Goal: Task Accomplishment & Management: Use online tool/utility

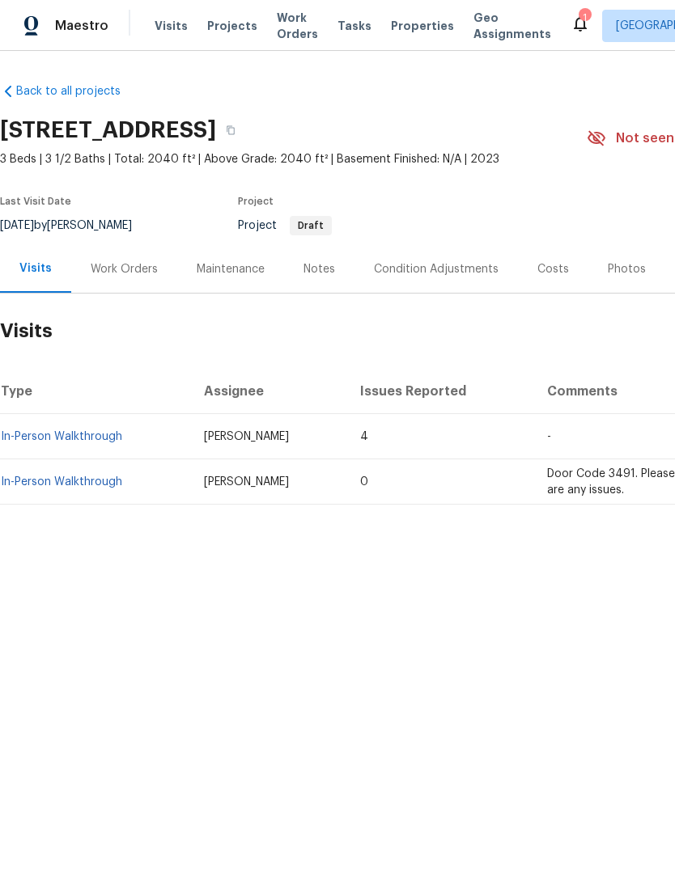
click at [227, 30] on span "Projects" at bounding box center [232, 26] width 50 height 16
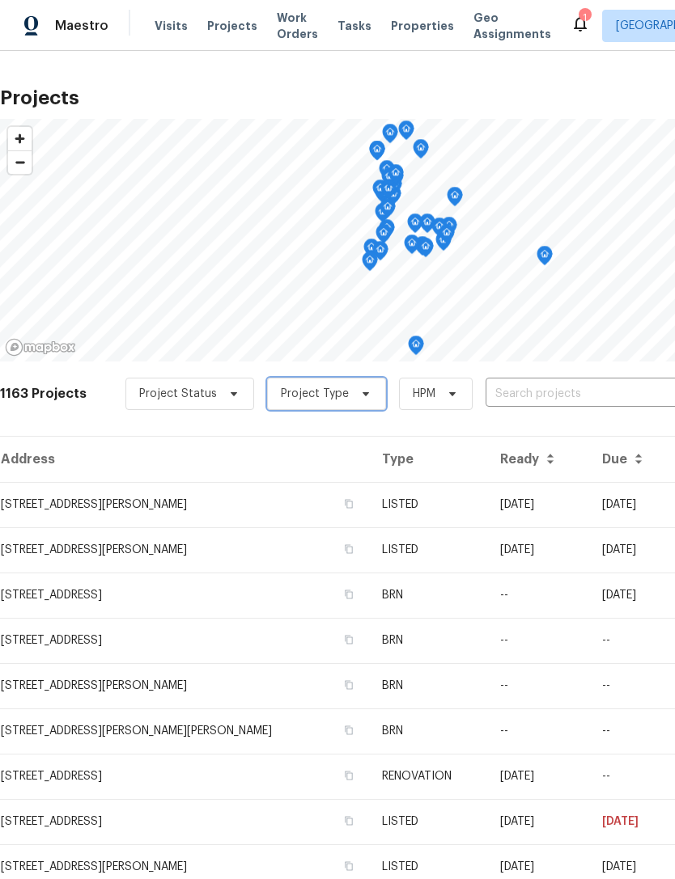
click at [324, 400] on span "Project Type" at bounding box center [315, 394] width 68 height 16
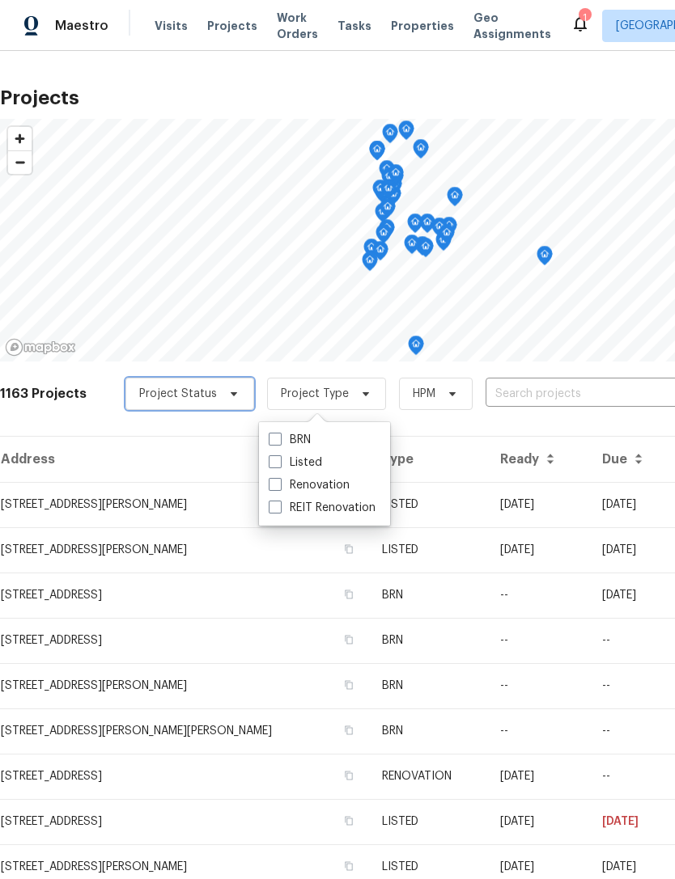
click at [211, 390] on span "Project Status" at bounding box center [189, 394] width 129 height 32
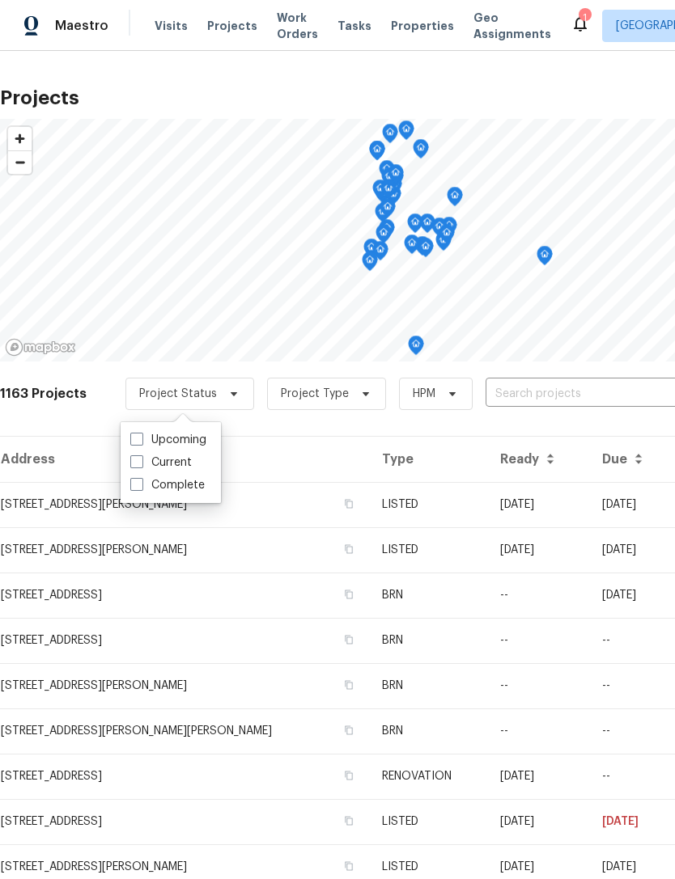
click at [558, 396] on input "text" at bounding box center [577, 394] width 185 height 25
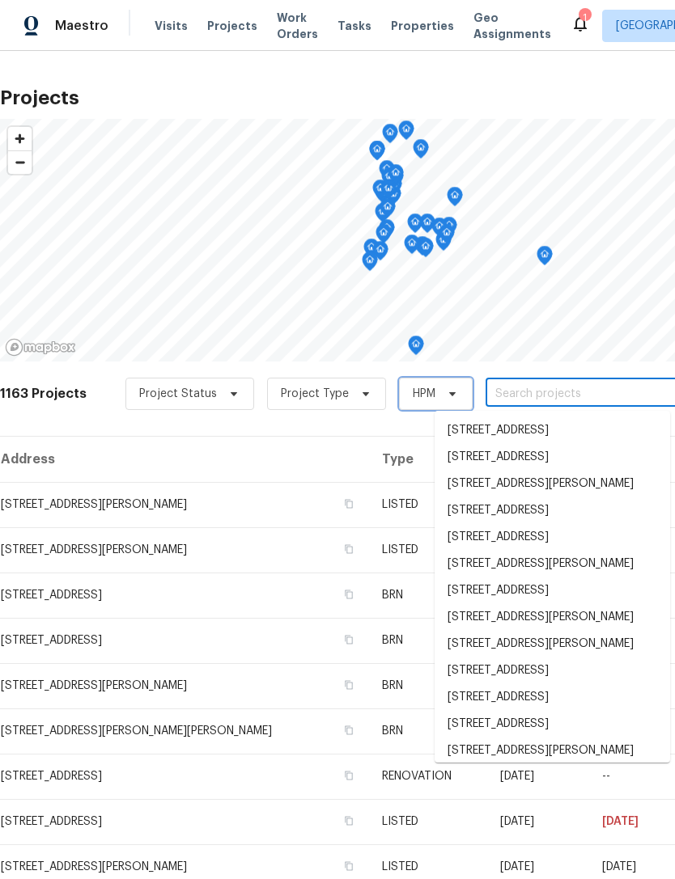
click at [420, 397] on span "HPM" at bounding box center [424, 394] width 23 height 16
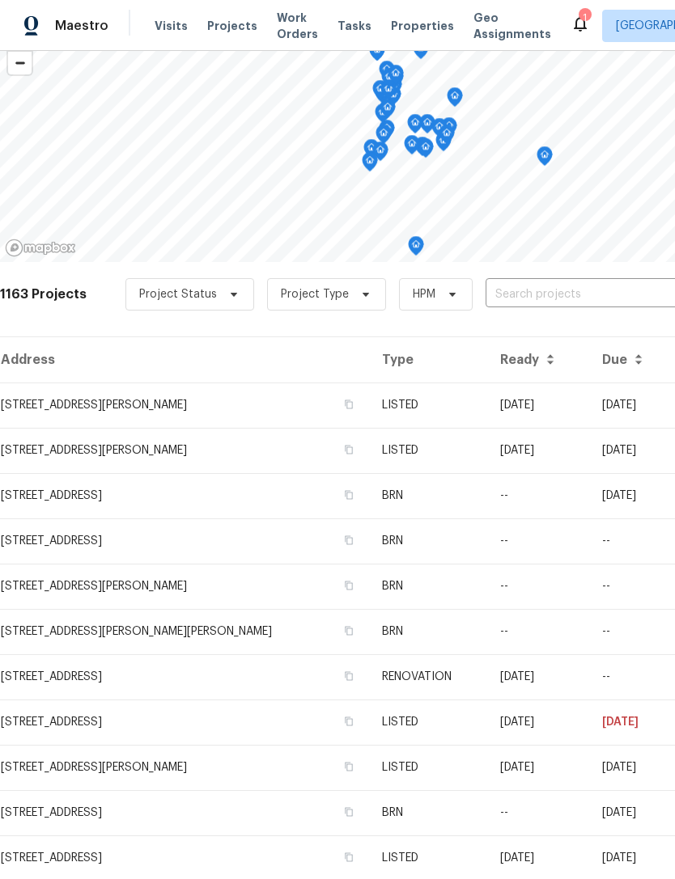
scroll to position [98, 0]
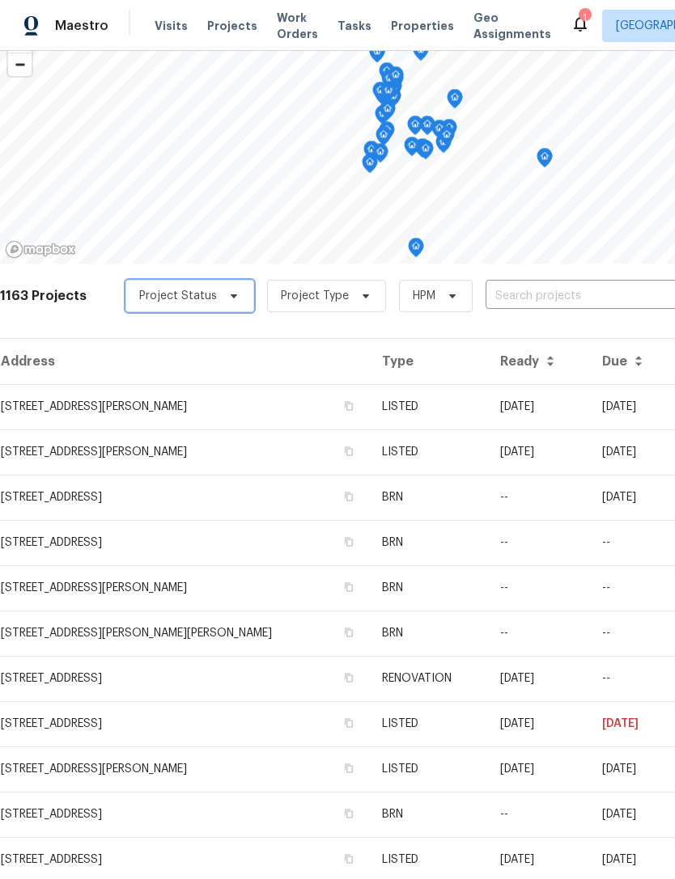
click at [222, 293] on span at bounding box center [231, 296] width 18 height 13
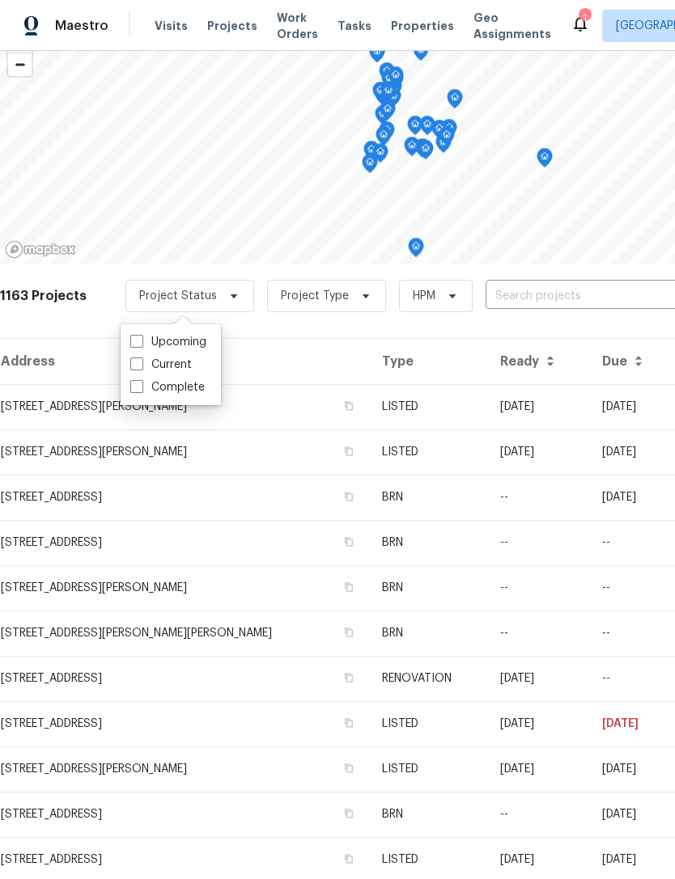
click at [137, 395] on label "Complete" at bounding box center [167, 387] width 74 height 16
click at [137, 390] on input "Complete" at bounding box center [135, 384] width 11 height 11
checkbox input "true"
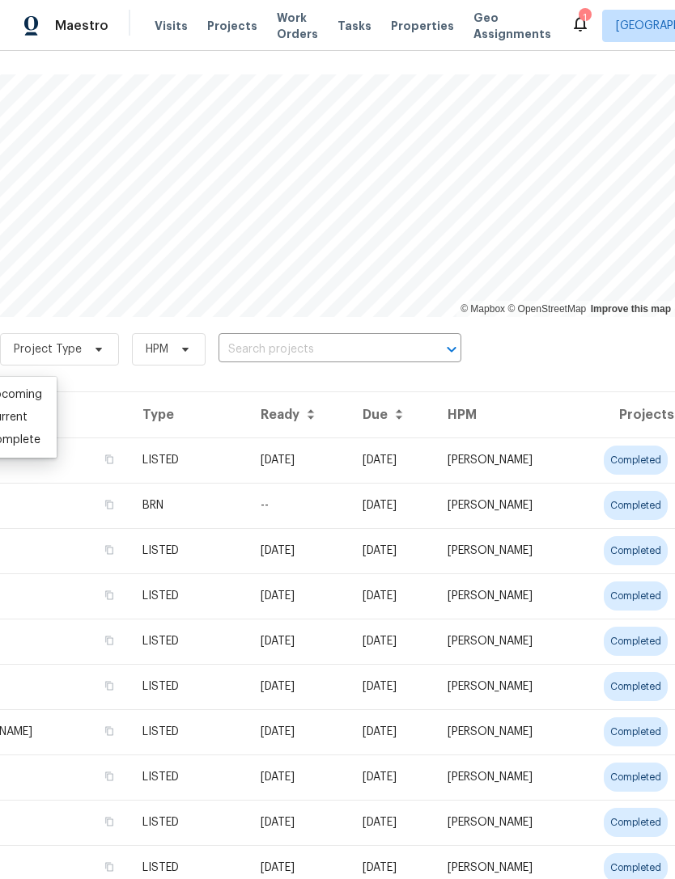
scroll to position [43, 239]
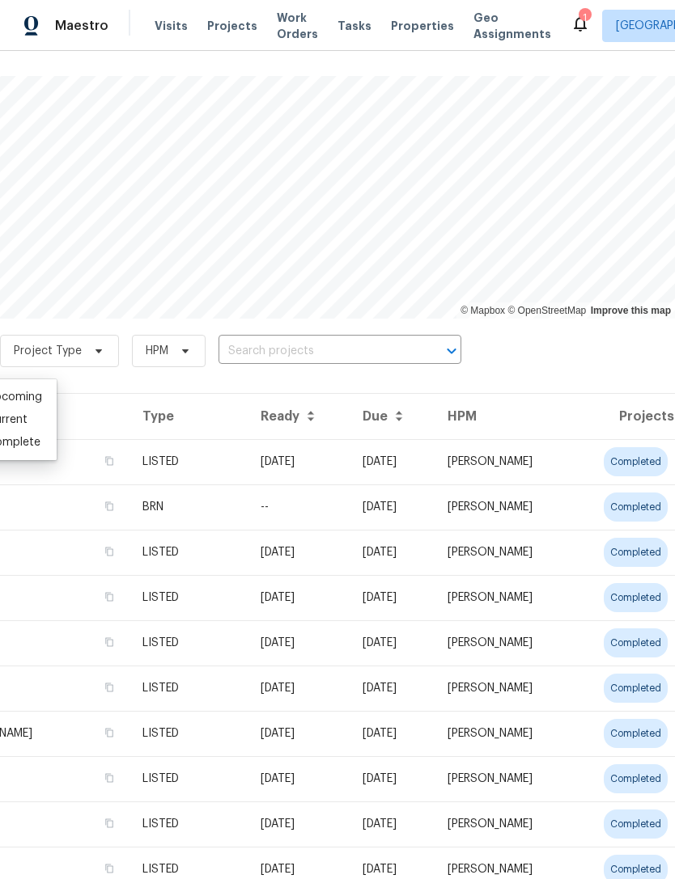
click at [482, 414] on th "HPM" at bounding box center [502, 416] width 137 height 45
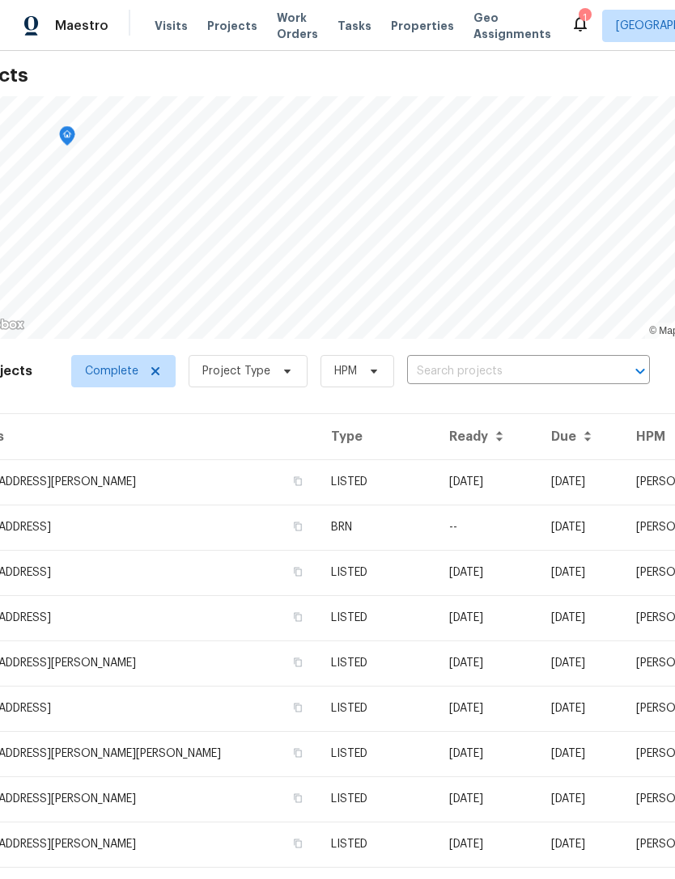
scroll to position [19, 19]
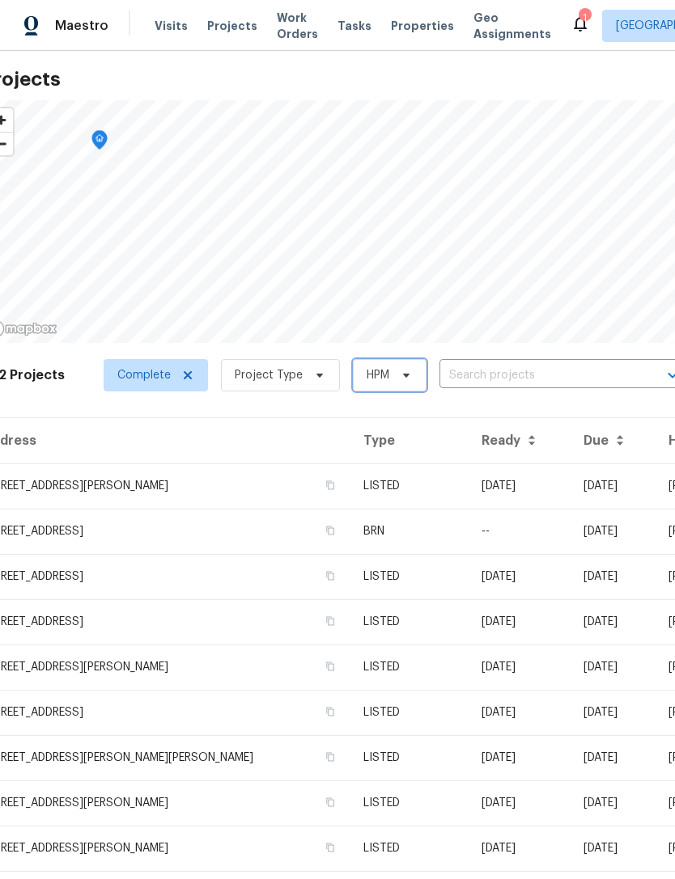
click at [400, 376] on icon at bounding box center [406, 375] width 13 height 13
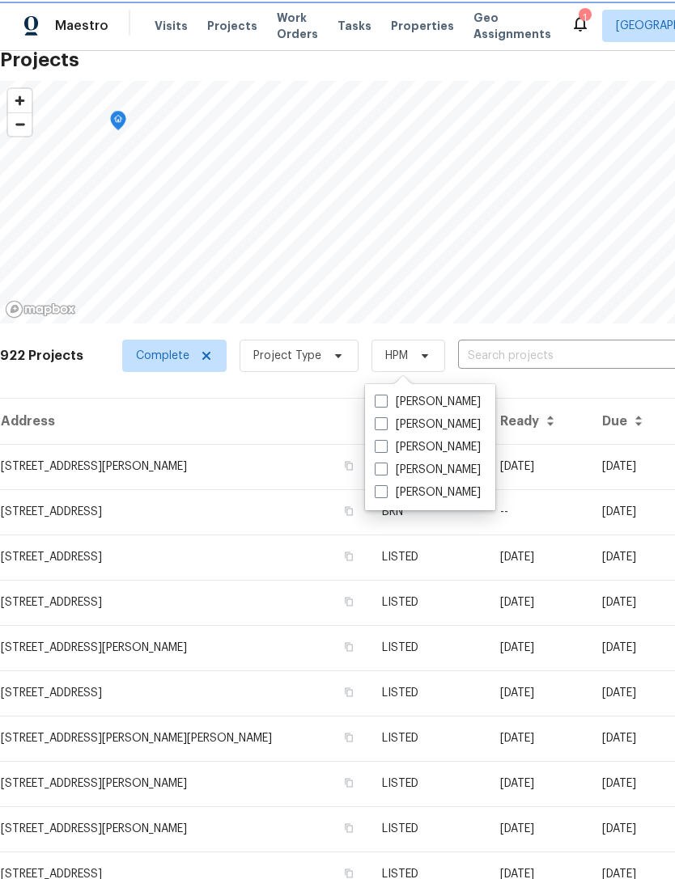
scroll to position [38, 0]
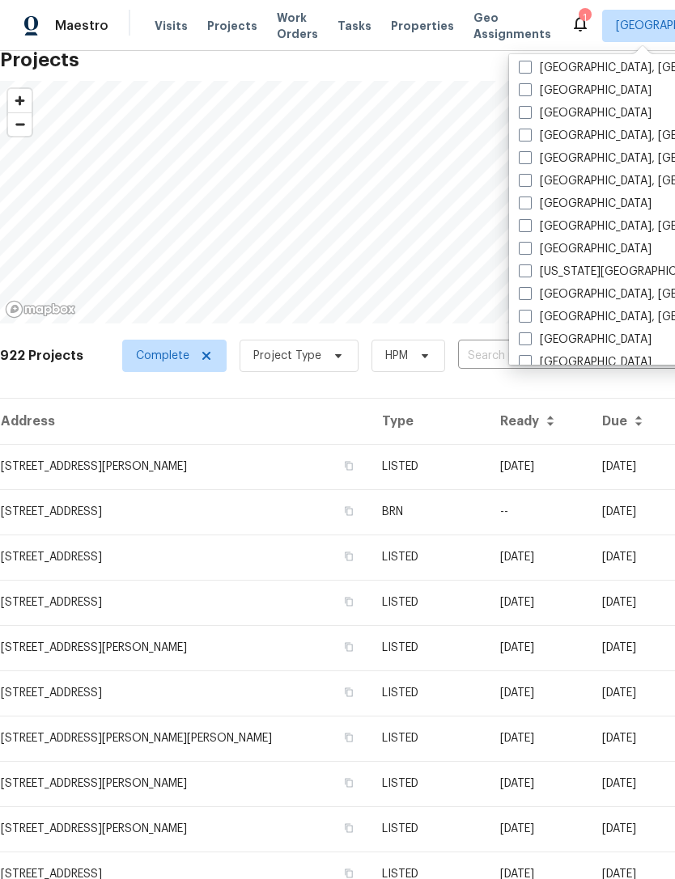
scroll to position [409, 0]
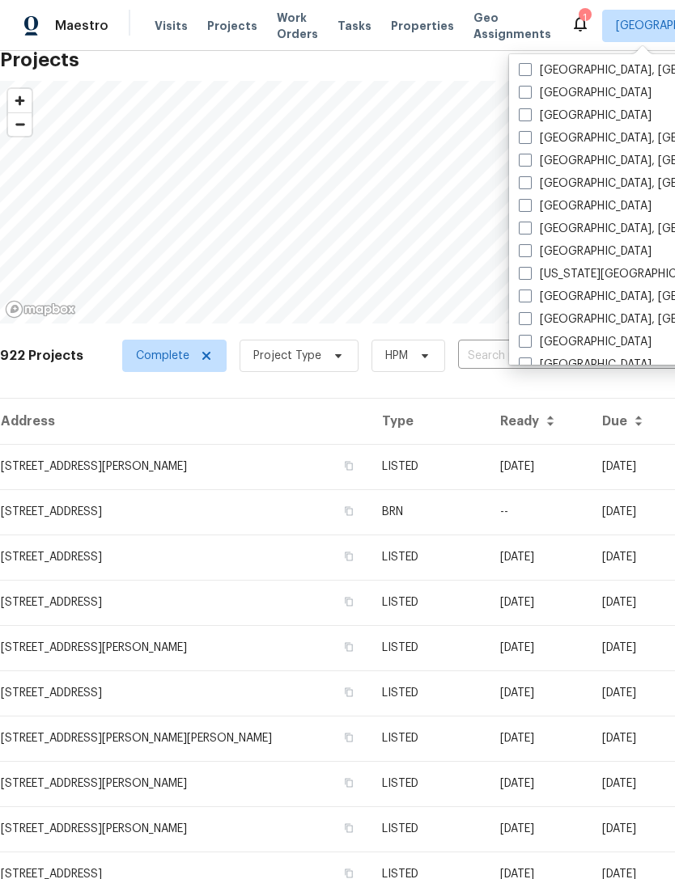
click at [532, 184] on label "[GEOGRAPHIC_DATA], [GEOGRAPHIC_DATA]" at bounding box center [644, 184] width 251 height 16
click at [529, 184] on input "[GEOGRAPHIC_DATA], [GEOGRAPHIC_DATA]" at bounding box center [524, 181] width 11 height 11
checkbox input "true"
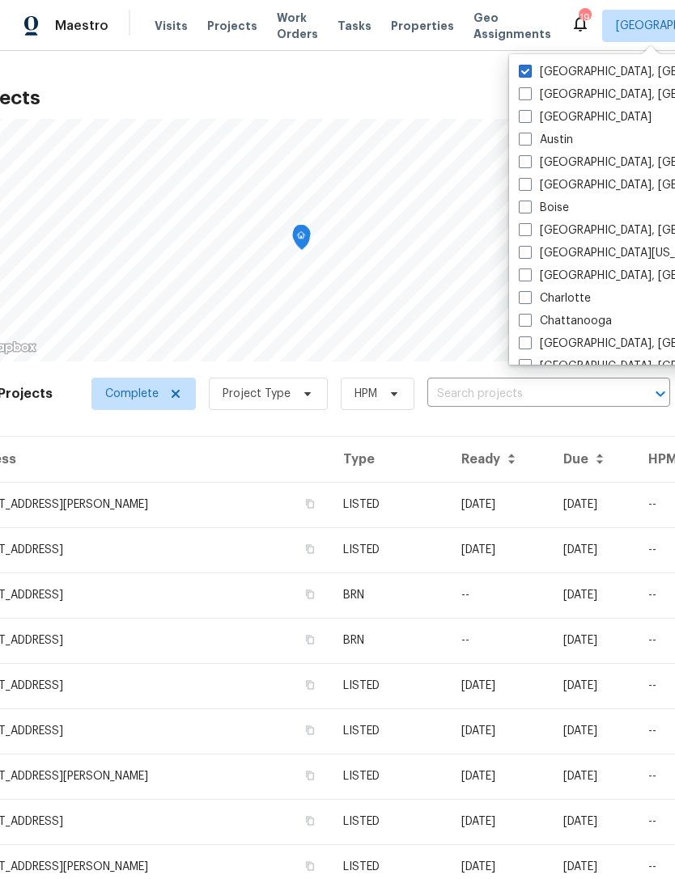
click at [532, 79] on label "Albuquerque, NM" at bounding box center [644, 72] width 251 height 16
click at [529, 74] on input "Albuquerque, NM" at bounding box center [524, 69] width 11 height 11
checkbox input "false"
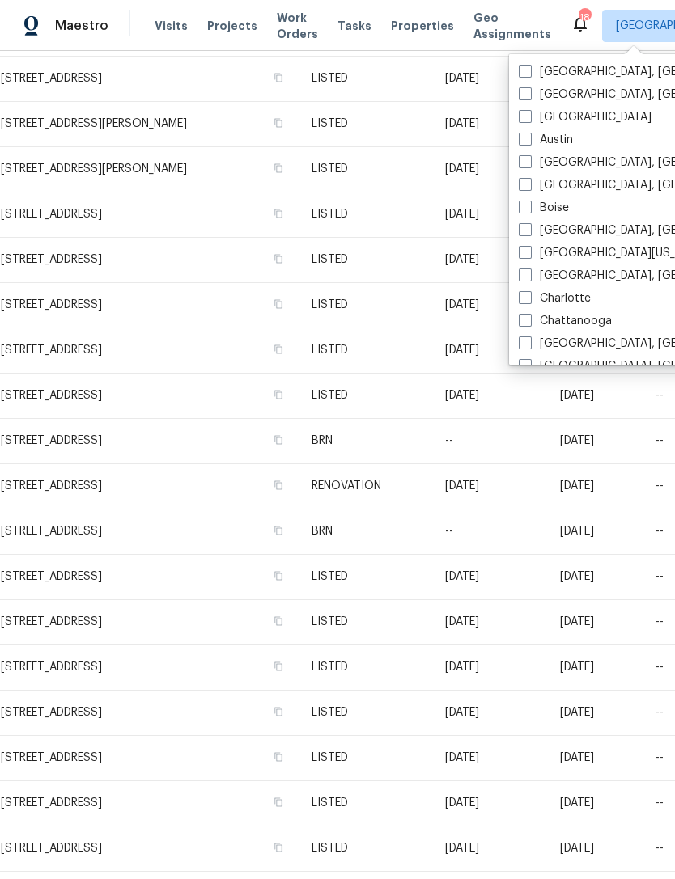
scroll to position [652, 0]
click at [299, 625] on td "2375 S Pine St, Spartanburg, SC 29302" at bounding box center [149, 622] width 299 height 45
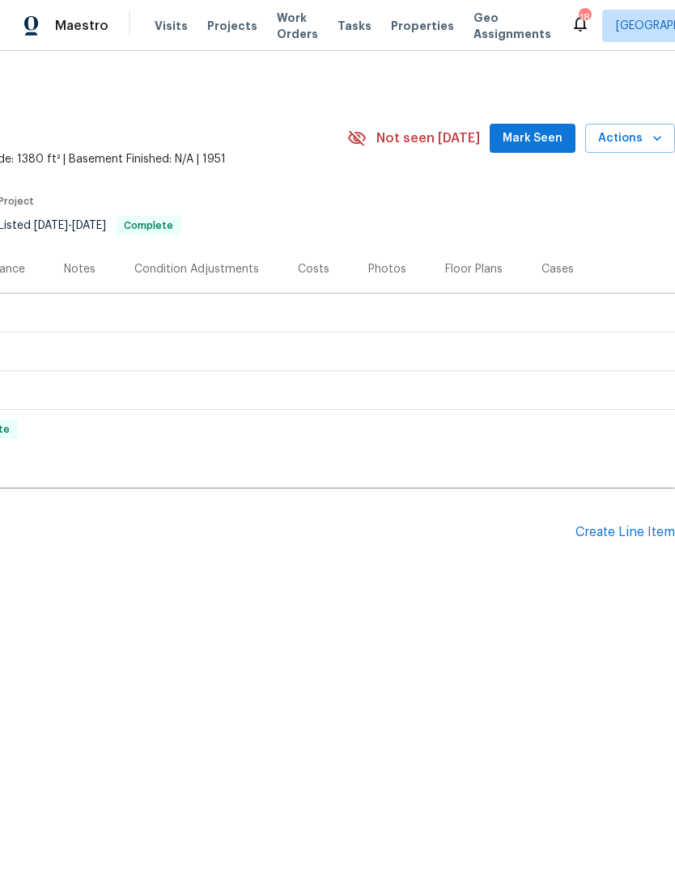
scroll to position [0, 239]
click at [638, 140] on span "Actions" at bounding box center [630, 139] width 64 height 20
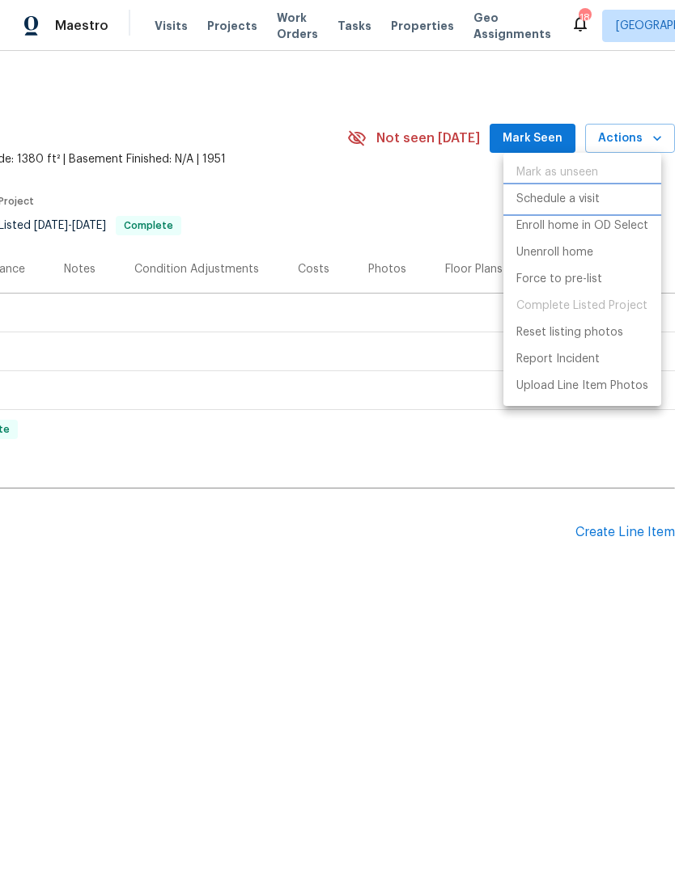
click at [595, 209] on li "Schedule a visit" at bounding box center [582, 199] width 158 height 27
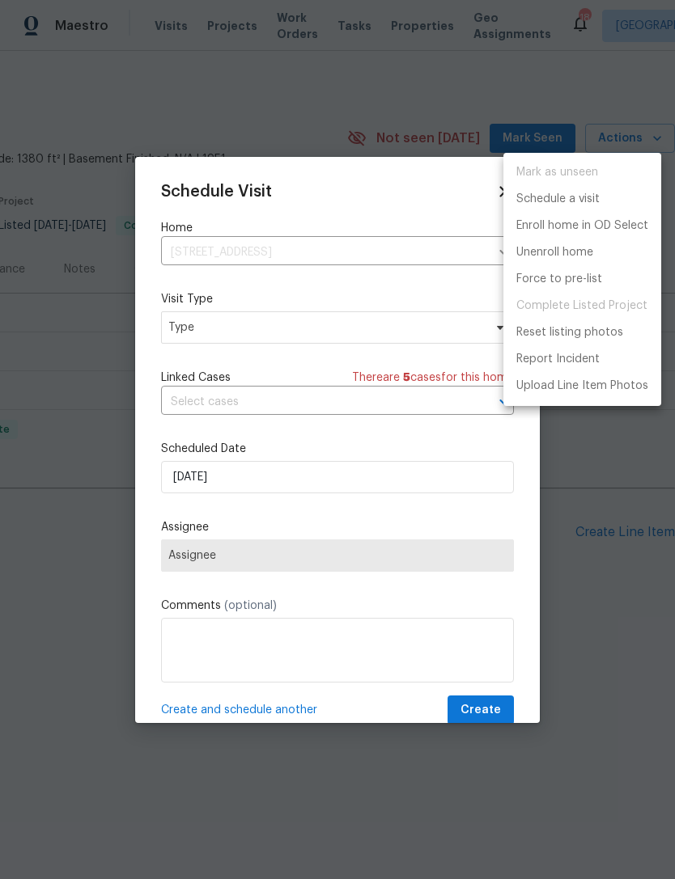
click at [371, 325] on div at bounding box center [337, 439] width 675 height 879
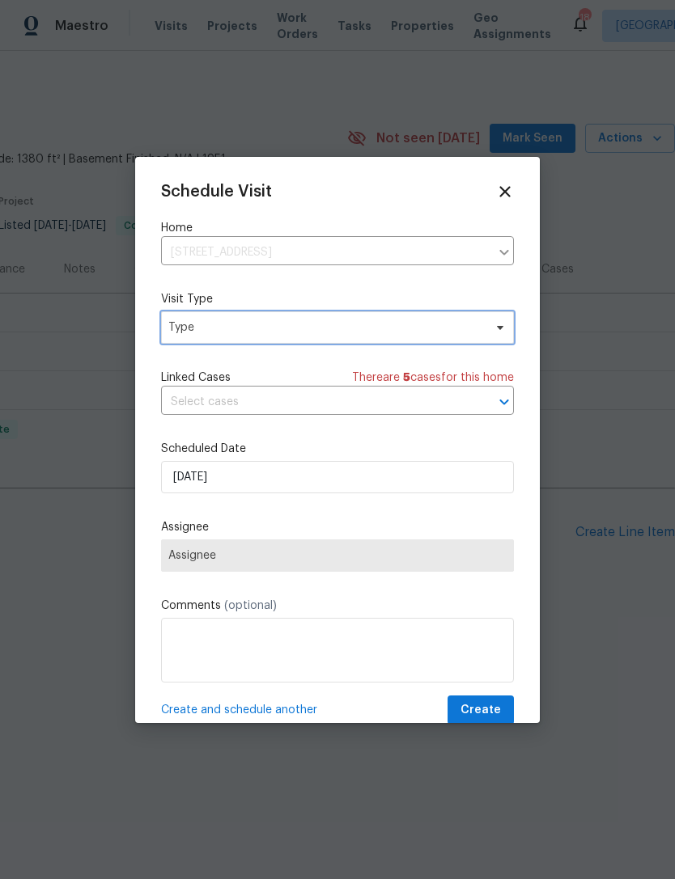
click at [494, 331] on icon at bounding box center [500, 327] width 13 height 13
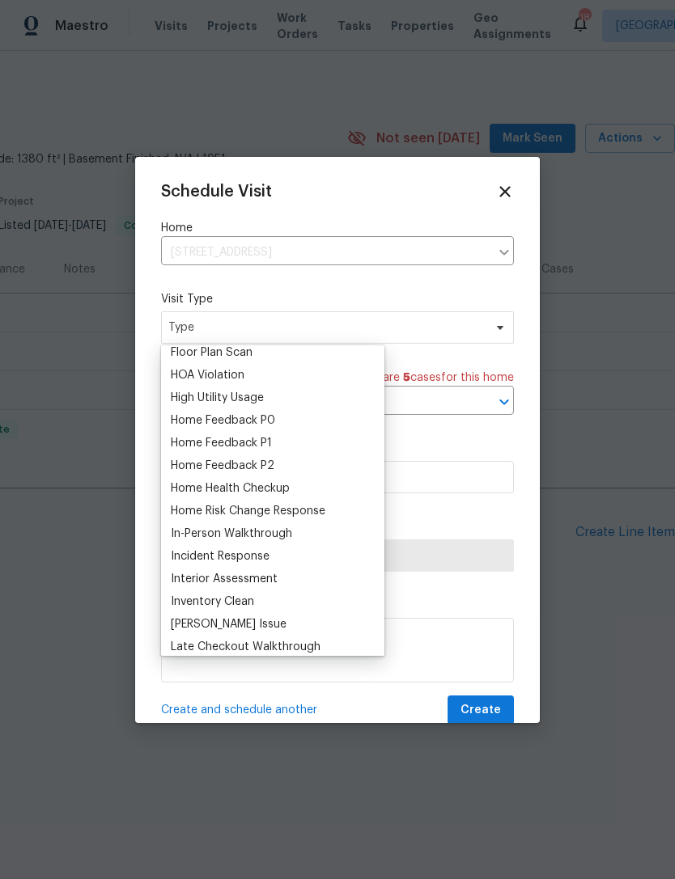
scroll to position [442, 0]
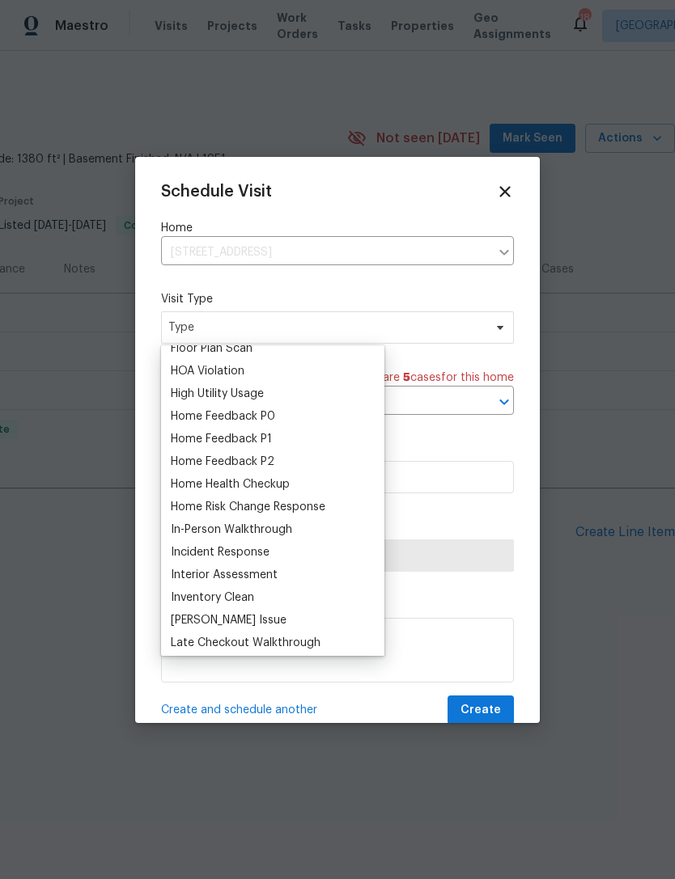
click at [288, 483] on div "Home Health Checkup" at bounding box center [230, 485] width 119 height 16
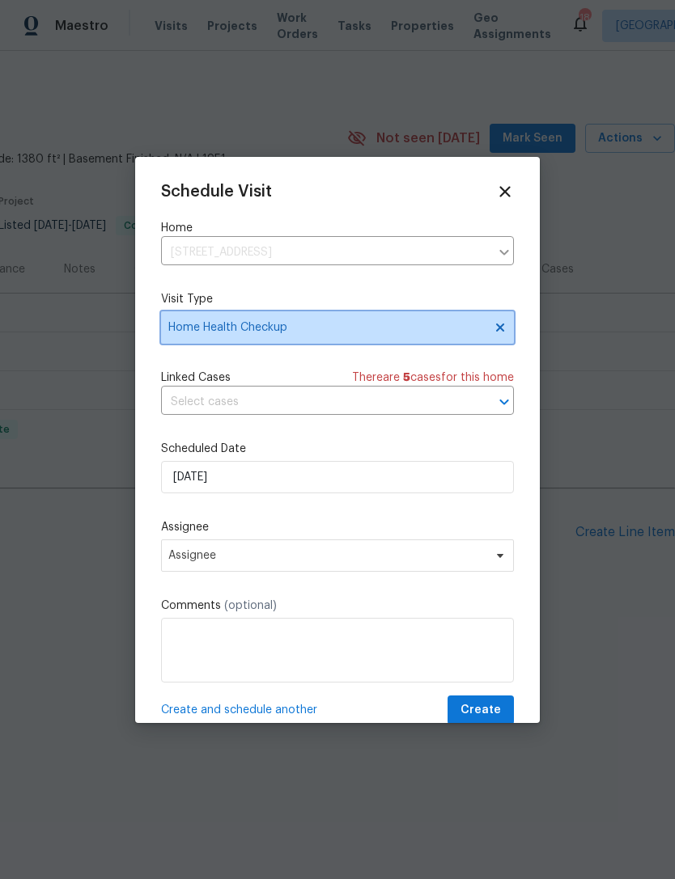
click at [468, 333] on span "Home Health Checkup" at bounding box center [325, 328] width 315 height 16
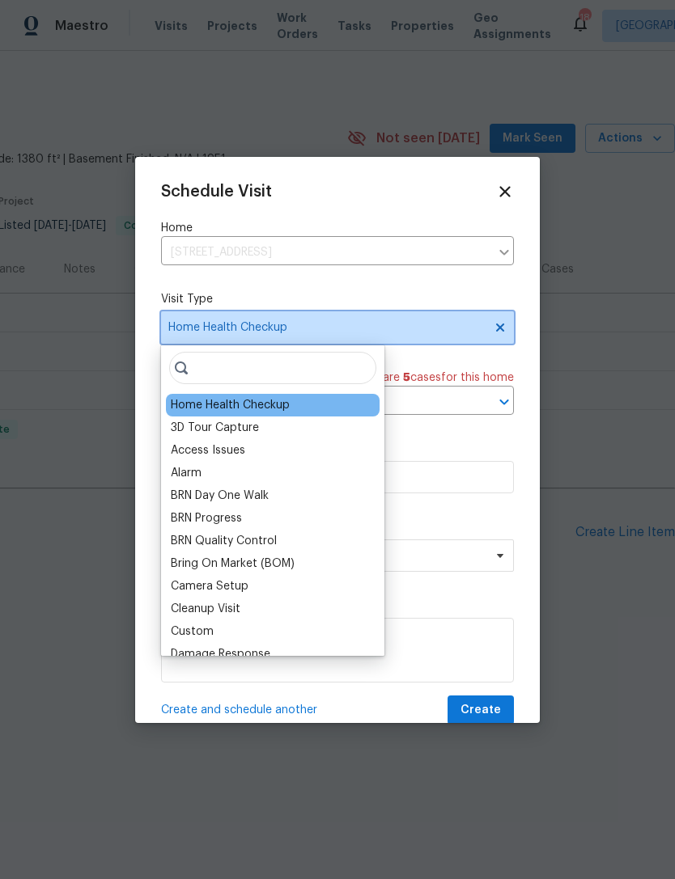
click at [476, 328] on span "Home Health Checkup" at bounding box center [325, 328] width 315 height 16
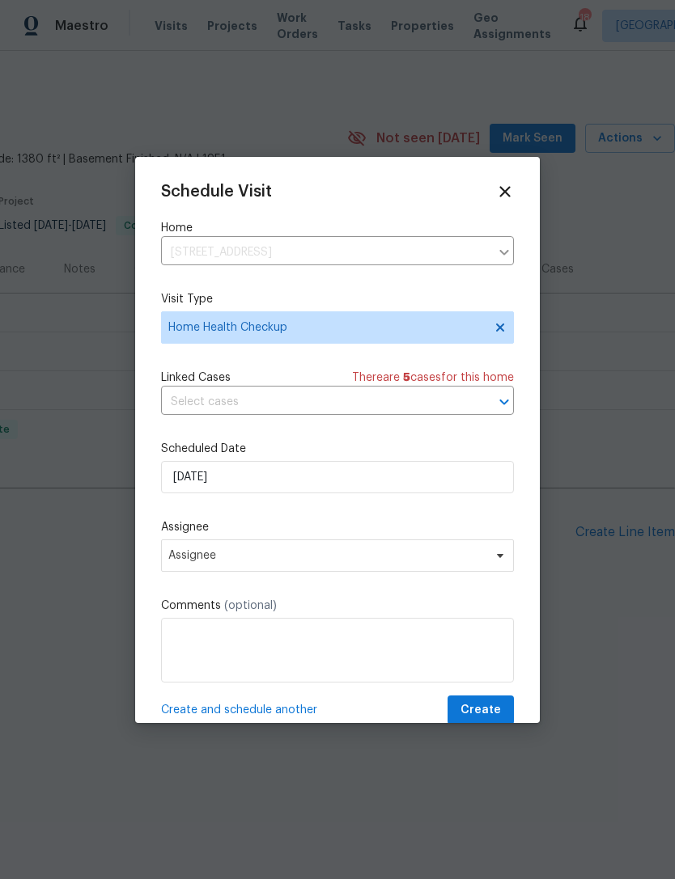
click at [333, 402] on input "text" at bounding box center [314, 402] width 307 height 25
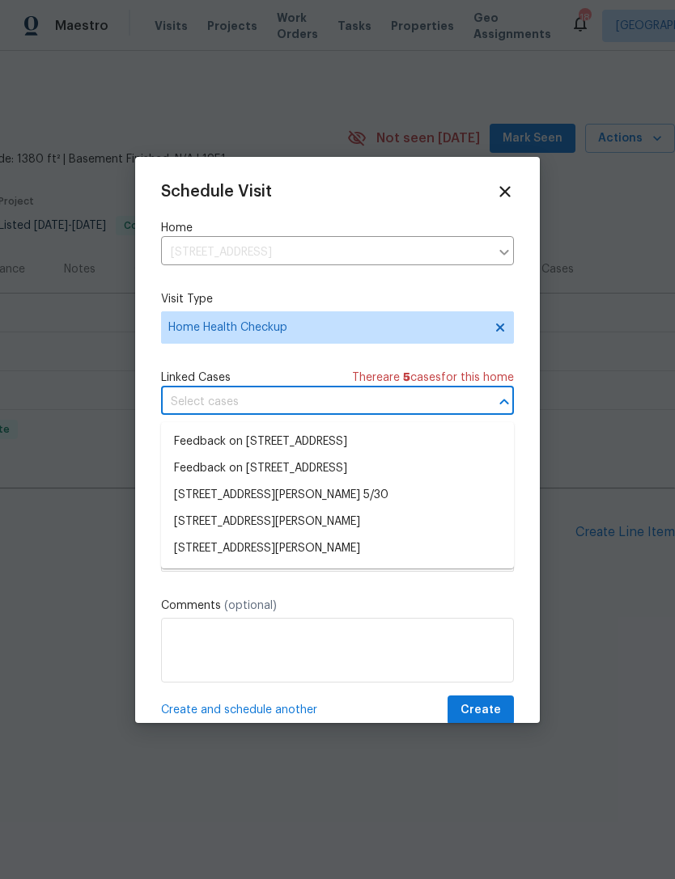
click at [314, 371] on div "Linked Cases There are 5 case s for this home" at bounding box center [337, 378] width 353 height 16
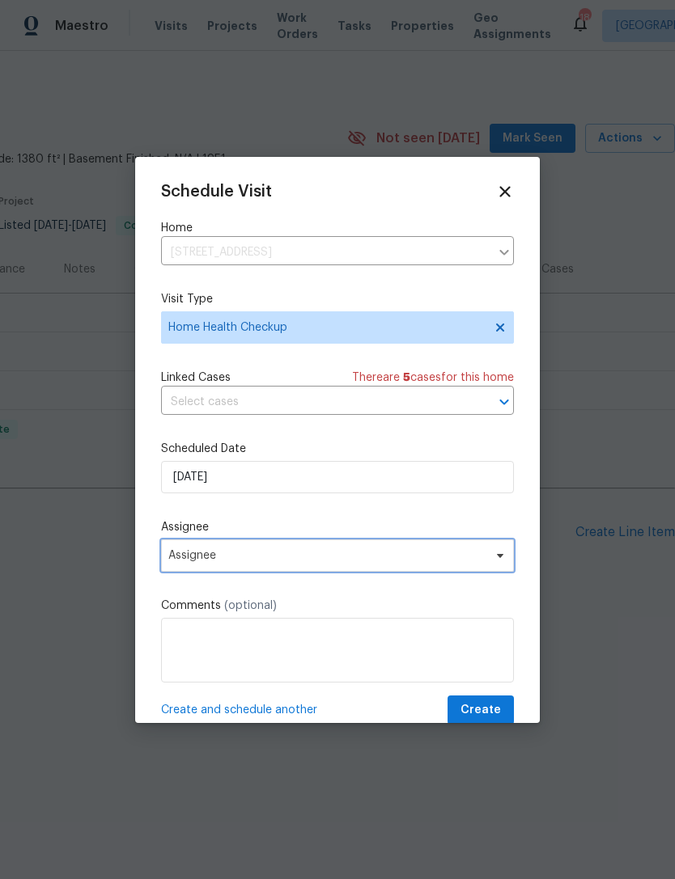
click at [358, 551] on span "Assignee" at bounding box center [337, 556] width 353 height 32
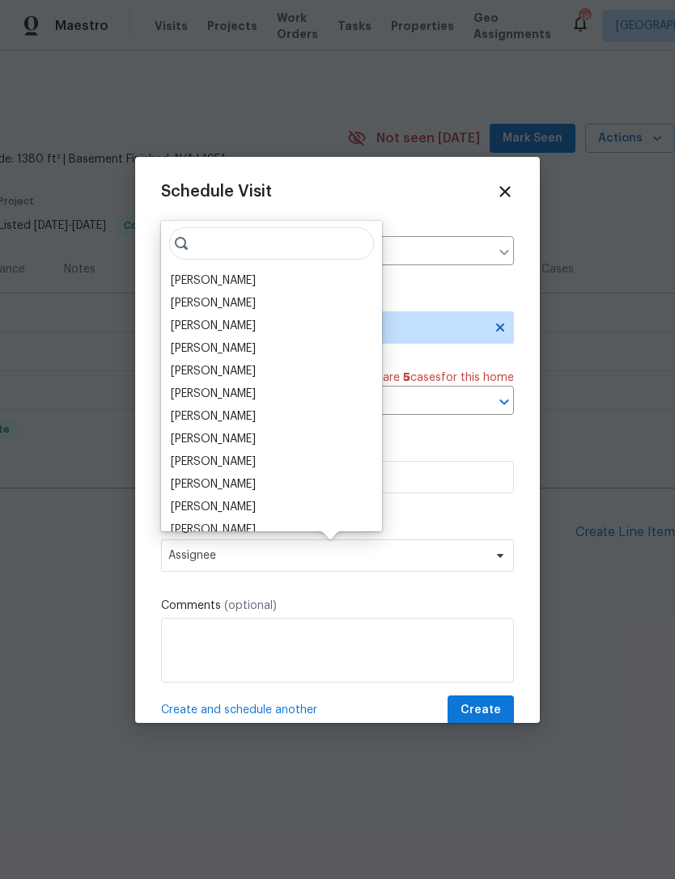
click at [239, 308] on div "[PERSON_NAME]" at bounding box center [213, 303] width 85 height 16
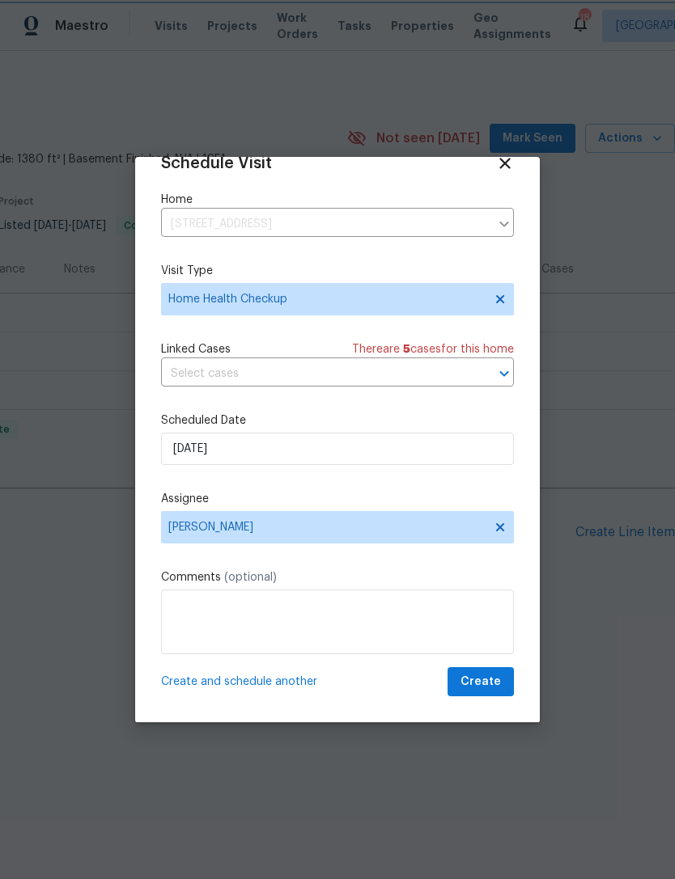
scroll to position [32, 0]
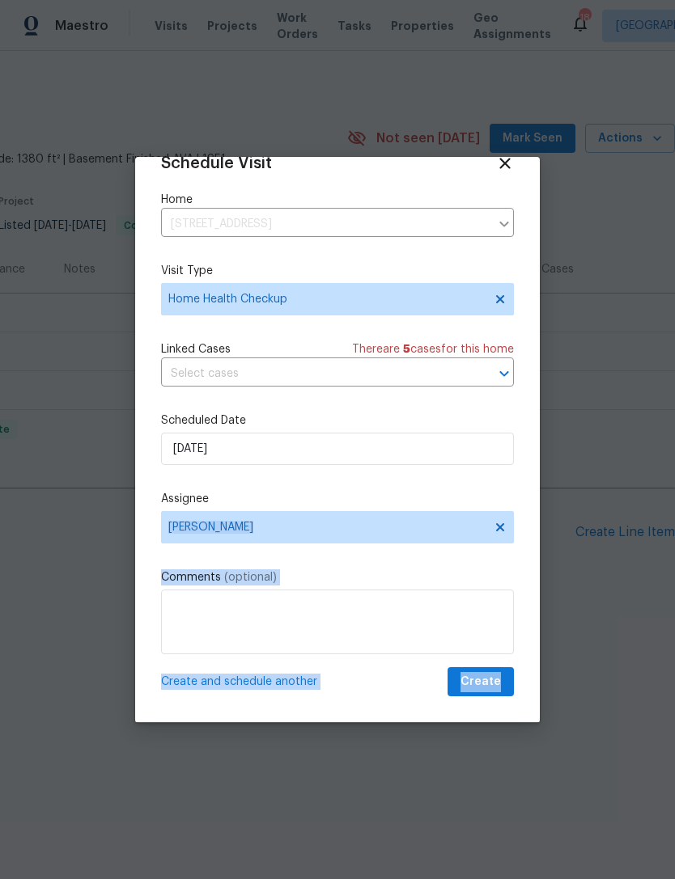
click at [413, 413] on label "Scheduled Date" at bounding box center [337, 421] width 353 height 16
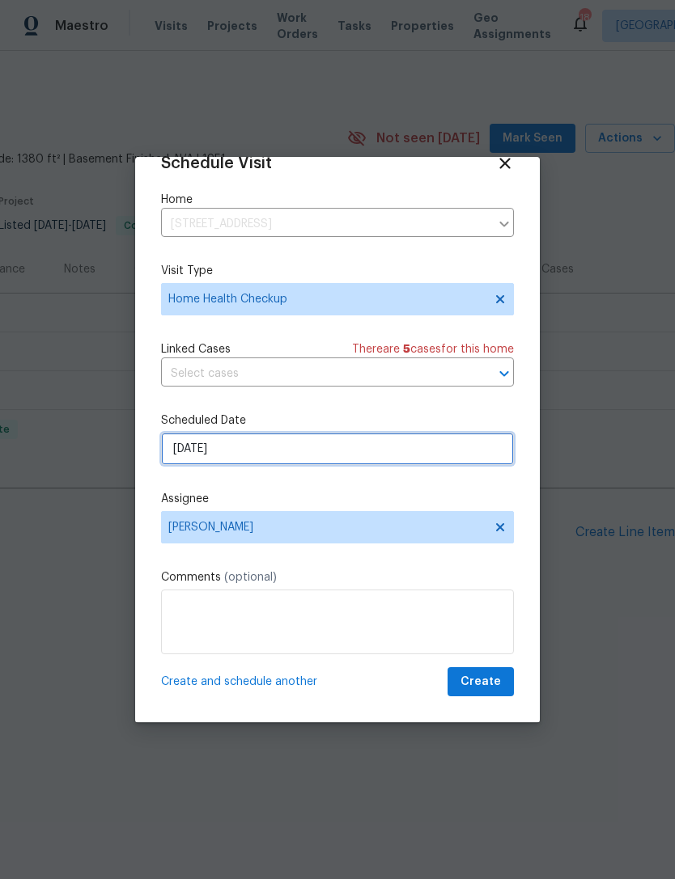
click at [434, 445] on input "9/22/2025" at bounding box center [337, 449] width 353 height 32
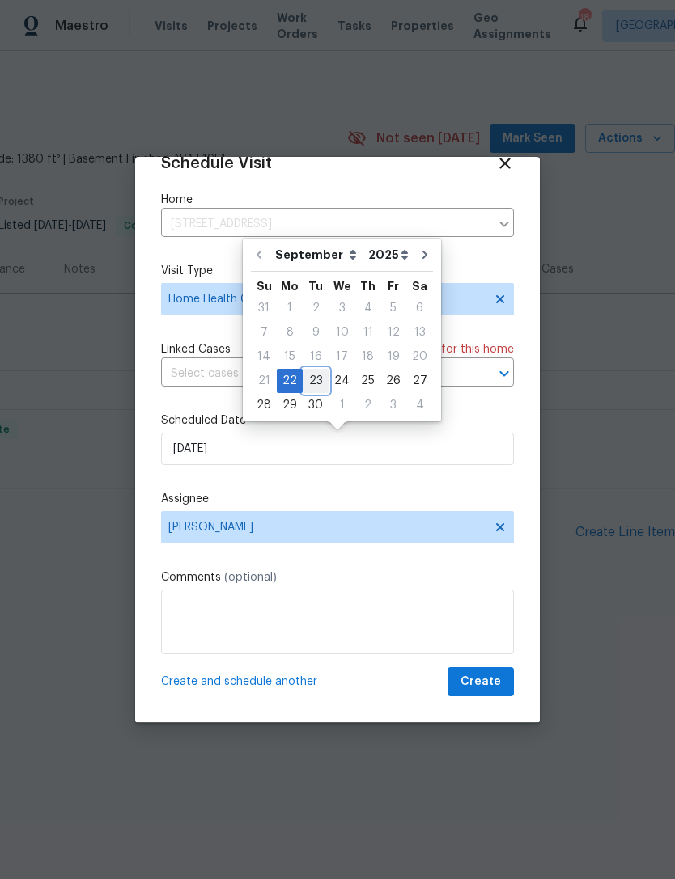
click at [316, 379] on div "23" at bounding box center [316, 381] width 26 height 23
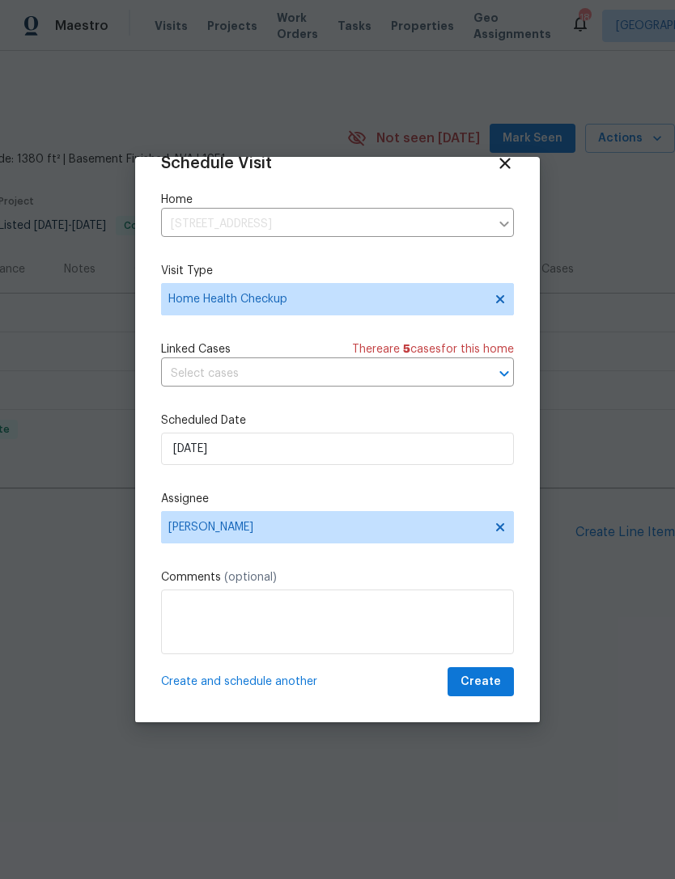
type input "9/23/2025"
click at [482, 686] on span "Create" at bounding box center [480, 682] width 40 height 20
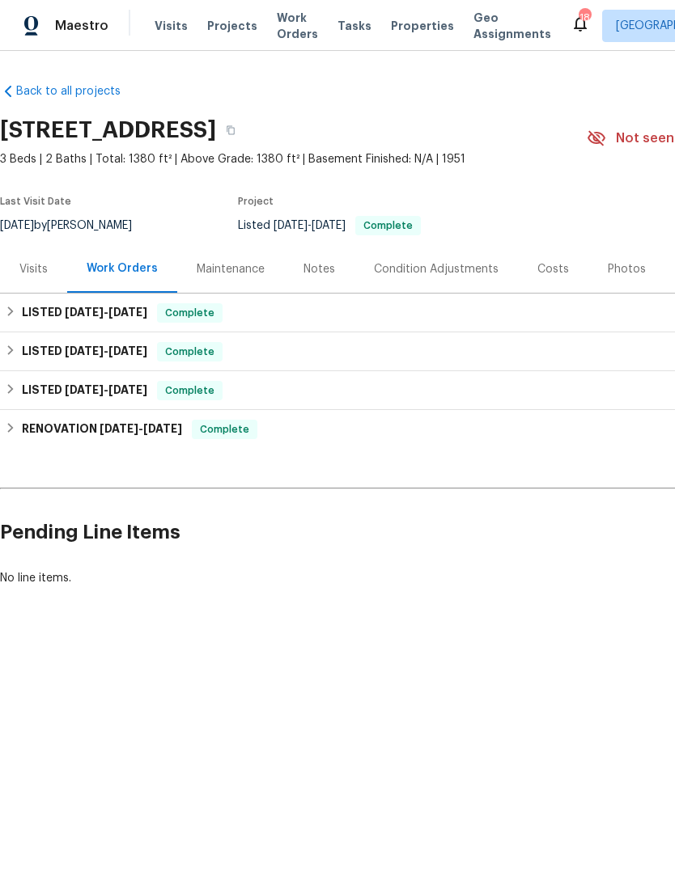
scroll to position [0, 0]
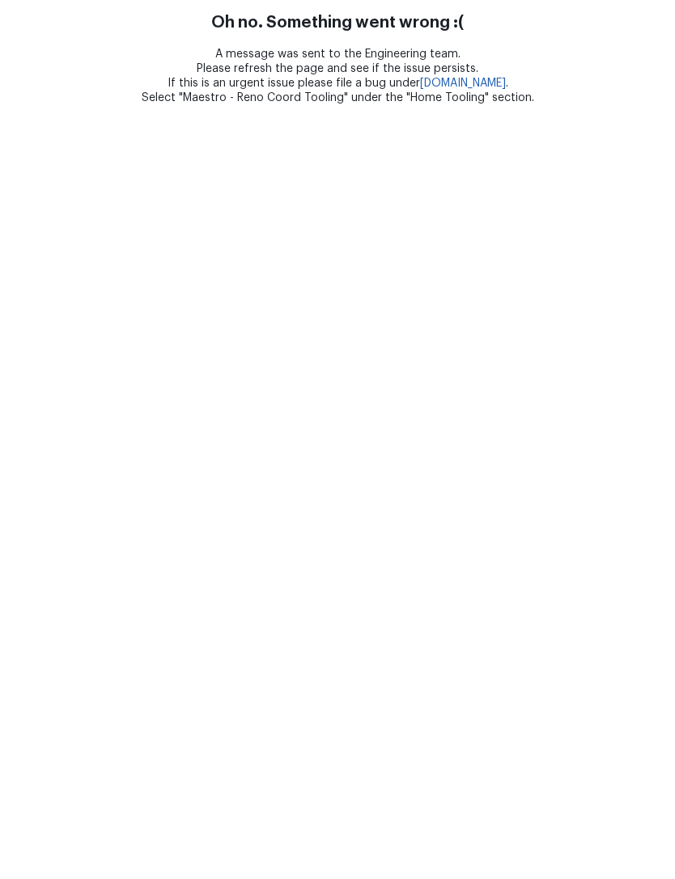
click at [9, 105] on html "Oh no. Something went wrong :( A message was sent to the Engineering team. Plea…" at bounding box center [337, 52] width 675 height 105
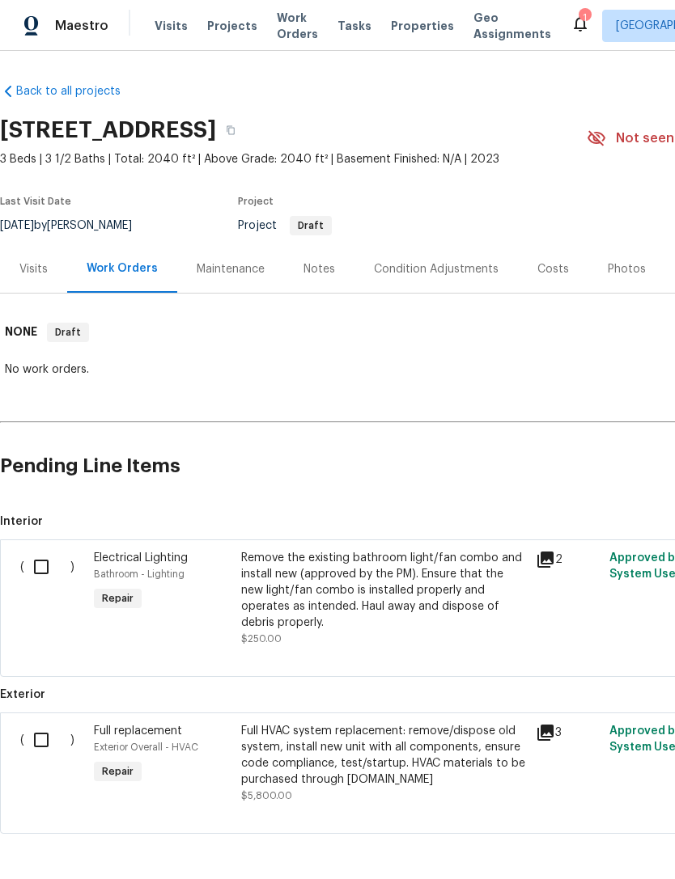
click at [88, 90] on link "Back to all projects" at bounding box center [77, 91] width 155 height 16
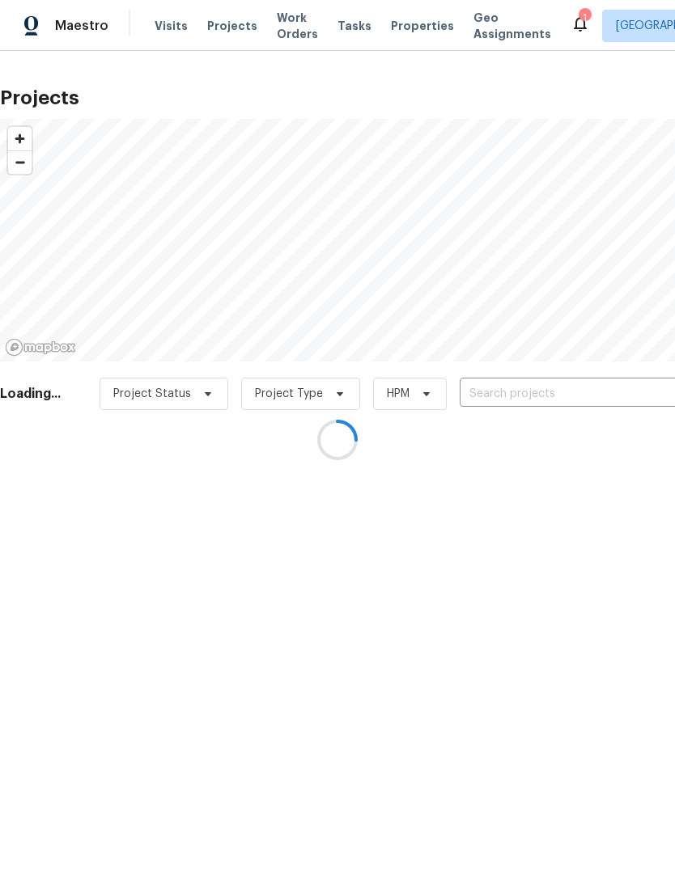
click at [587, 24] on div at bounding box center [337, 439] width 675 height 879
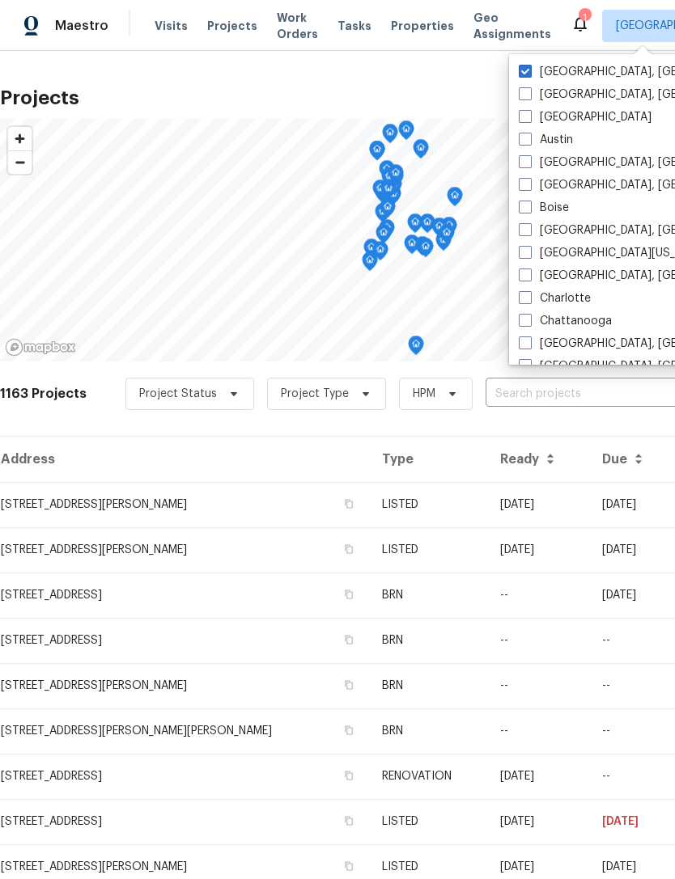
click at [529, 67] on span at bounding box center [525, 71] width 13 height 13
click at [529, 67] on input "Albuquerque, NM" at bounding box center [524, 69] width 11 height 11
checkbox input "true"
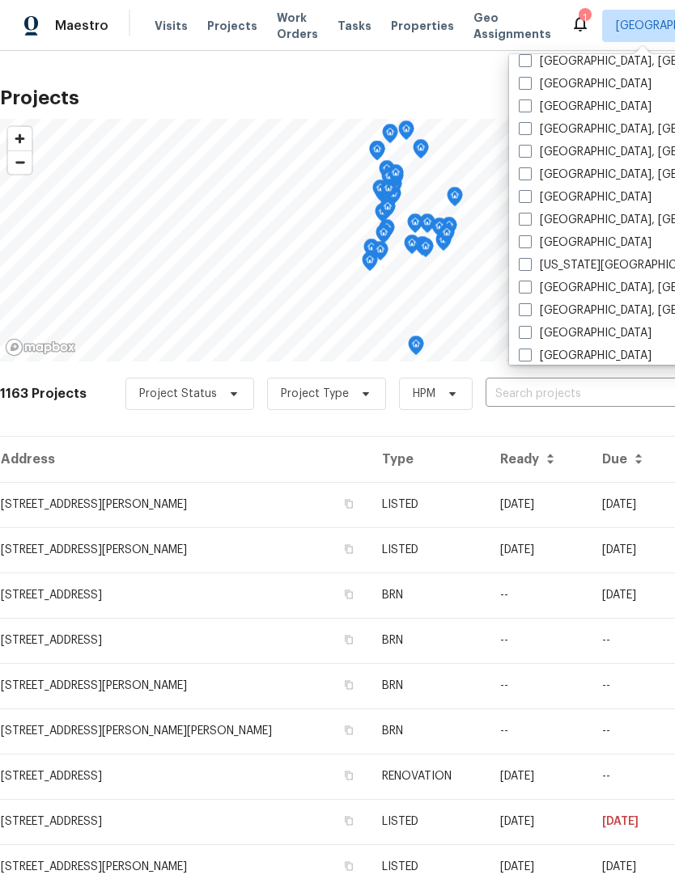
scroll to position [427, 0]
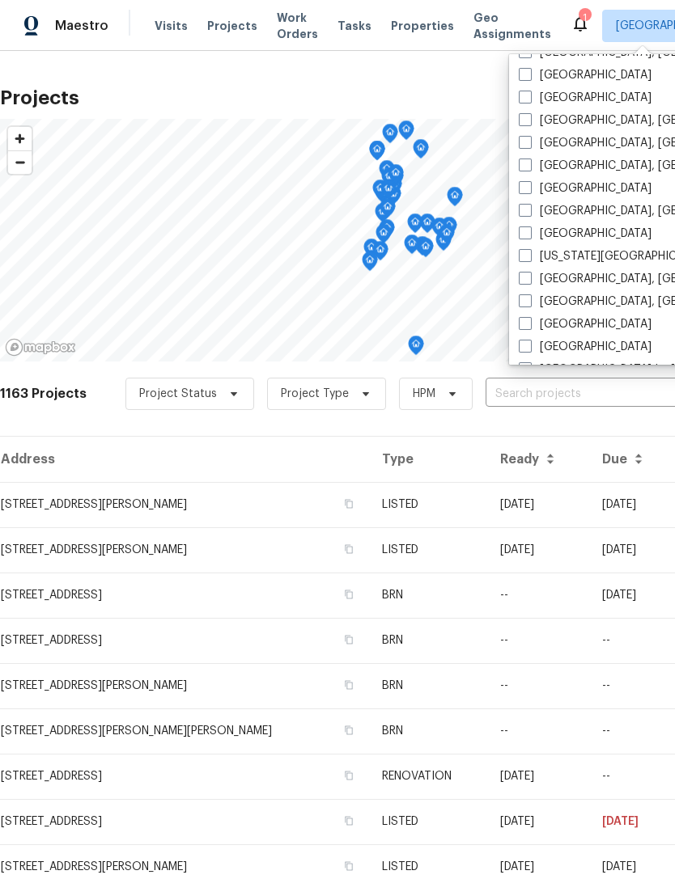
click at [528, 164] on span at bounding box center [525, 165] width 13 height 13
click at [528, 164] on input "[GEOGRAPHIC_DATA], [GEOGRAPHIC_DATA]" at bounding box center [524, 163] width 11 height 11
checkbox input "true"
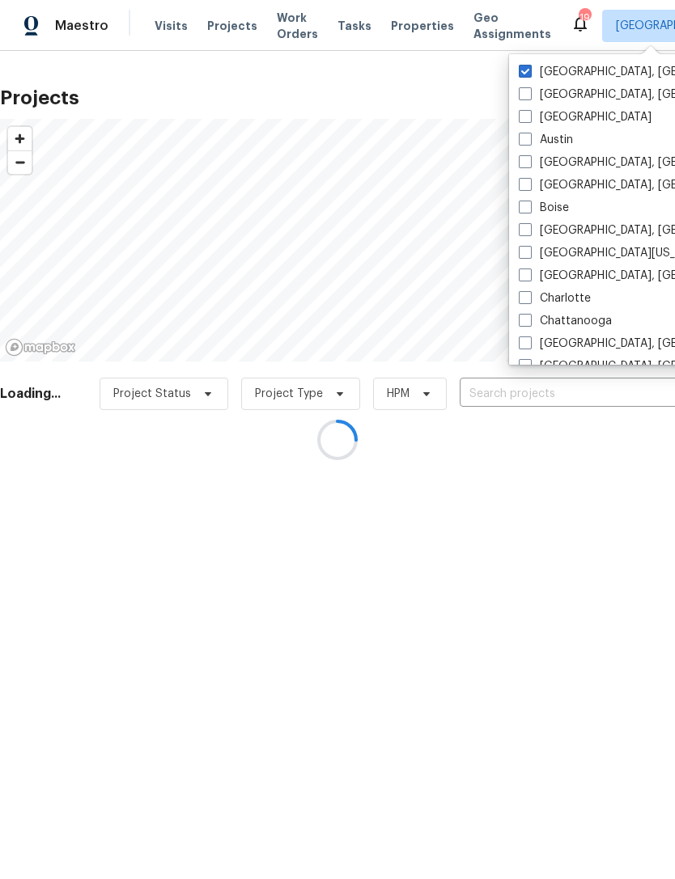
click at [531, 69] on span at bounding box center [525, 71] width 13 height 13
click at [529, 69] on input "Albuquerque, NM" at bounding box center [524, 69] width 11 height 11
checkbox input "false"
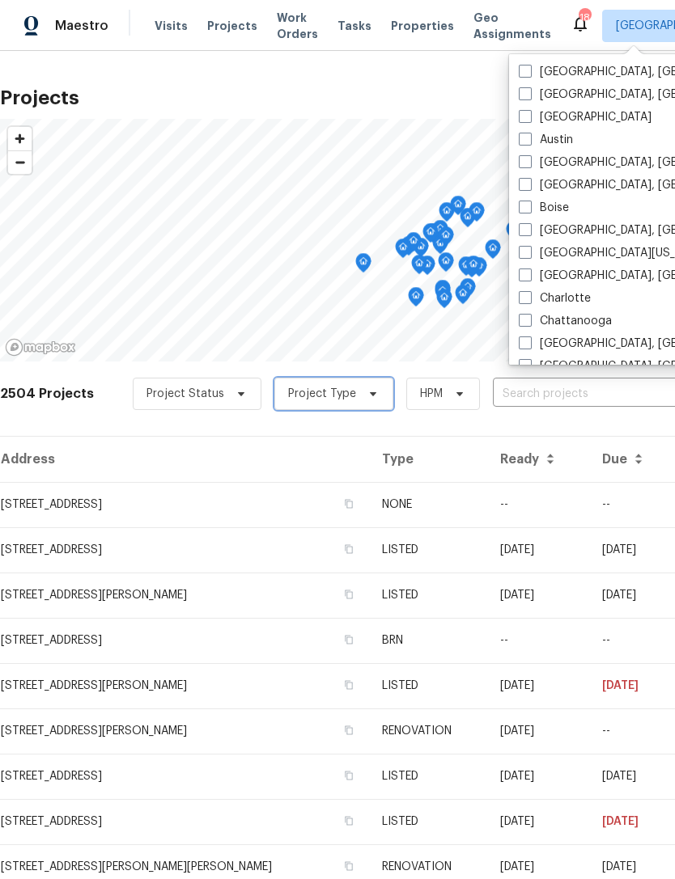
click at [345, 394] on span "Project Type" at bounding box center [333, 394] width 119 height 32
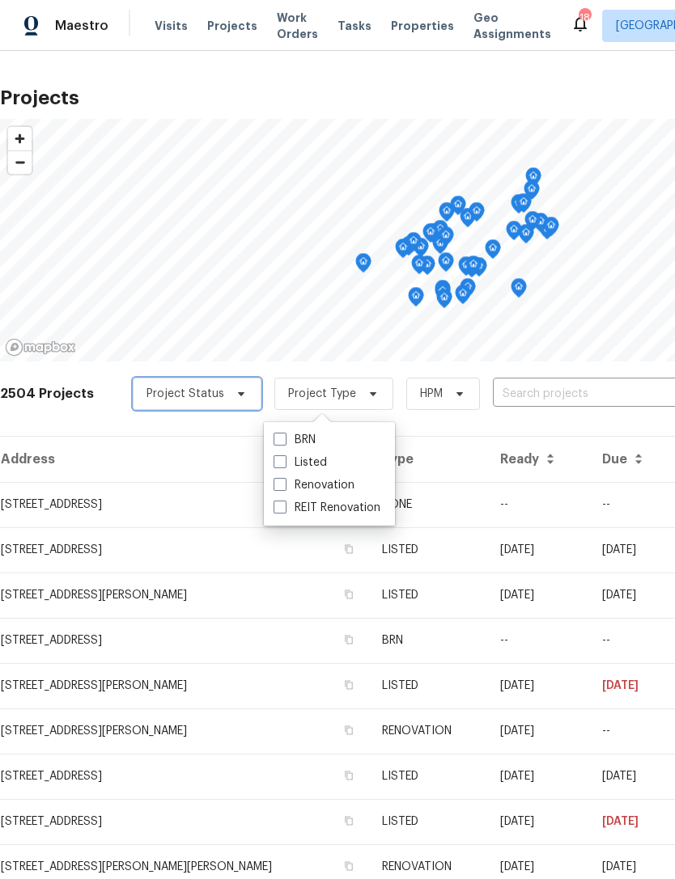
click at [217, 390] on span "Project Status" at bounding box center [197, 394] width 129 height 32
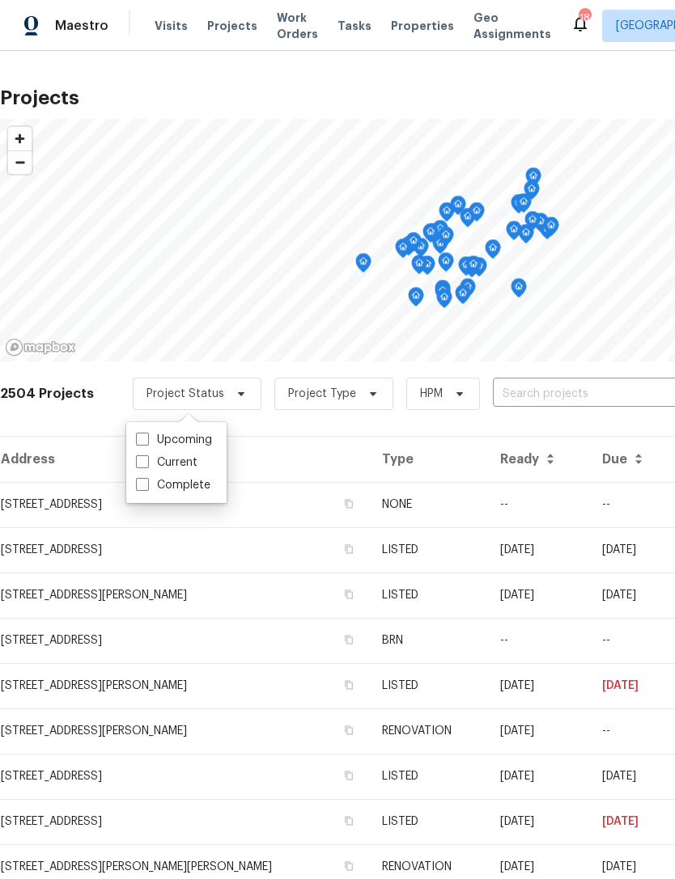
click at [150, 485] on label "Complete" at bounding box center [173, 485] width 74 height 16
click at [146, 485] on input "Complete" at bounding box center [141, 482] width 11 height 11
checkbox input "true"
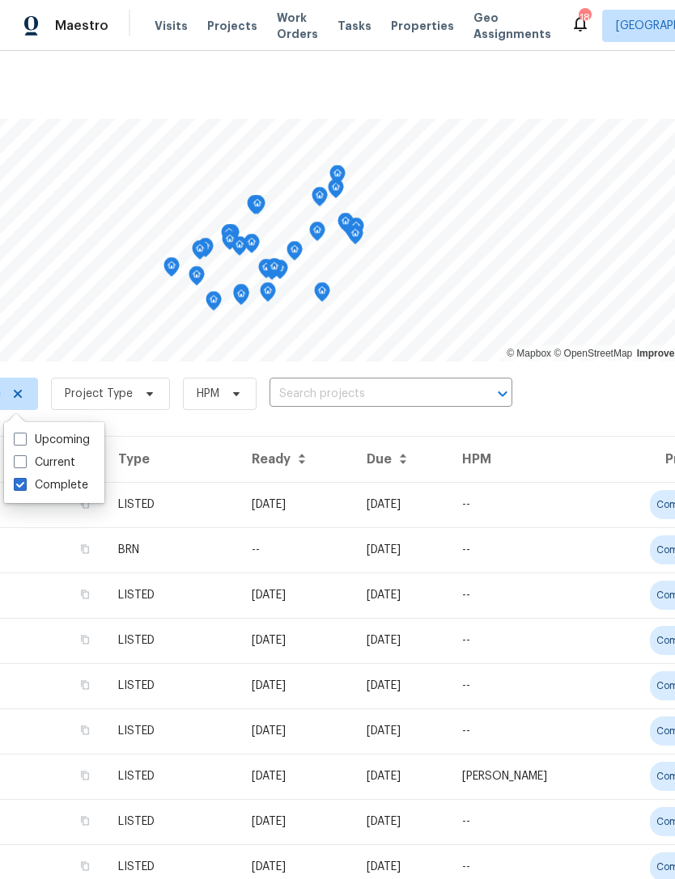
click at [400, 388] on input "text" at bounding box center [367, 394] width 197 height 25
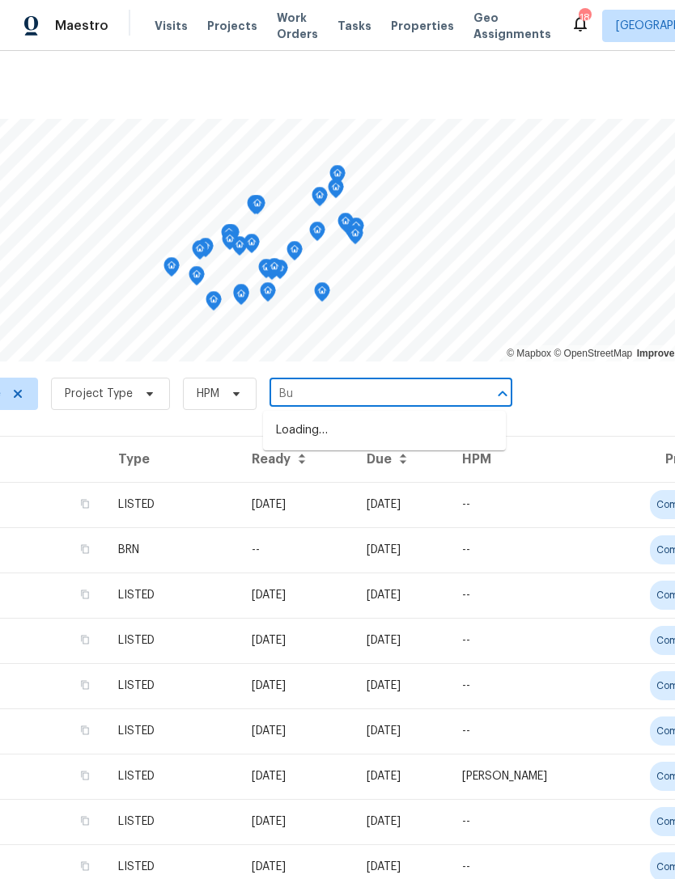
type input "B"
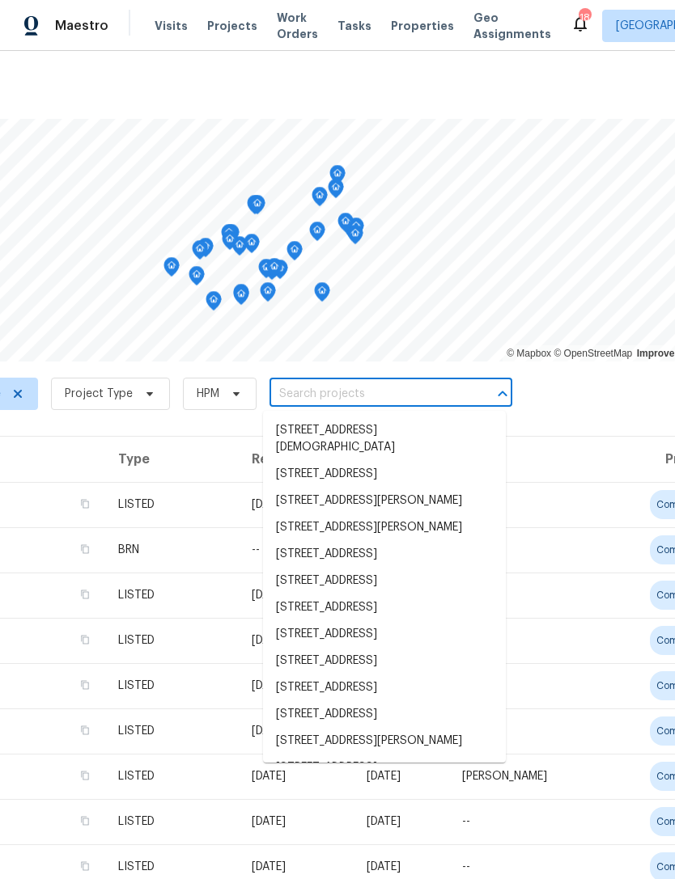
click at [600, 402] on div "1901 Projects Complete Project Type HPM ​" at bounding box center [264, 403] width 914 height 65
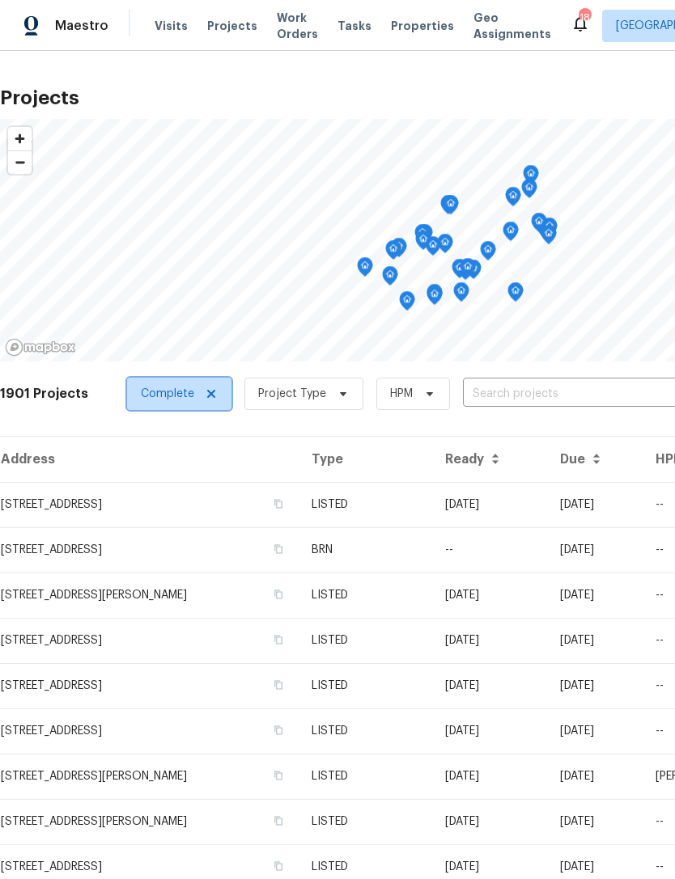
click at [209, 388] on icon at bounding box center [211, 394] width 13 height 13
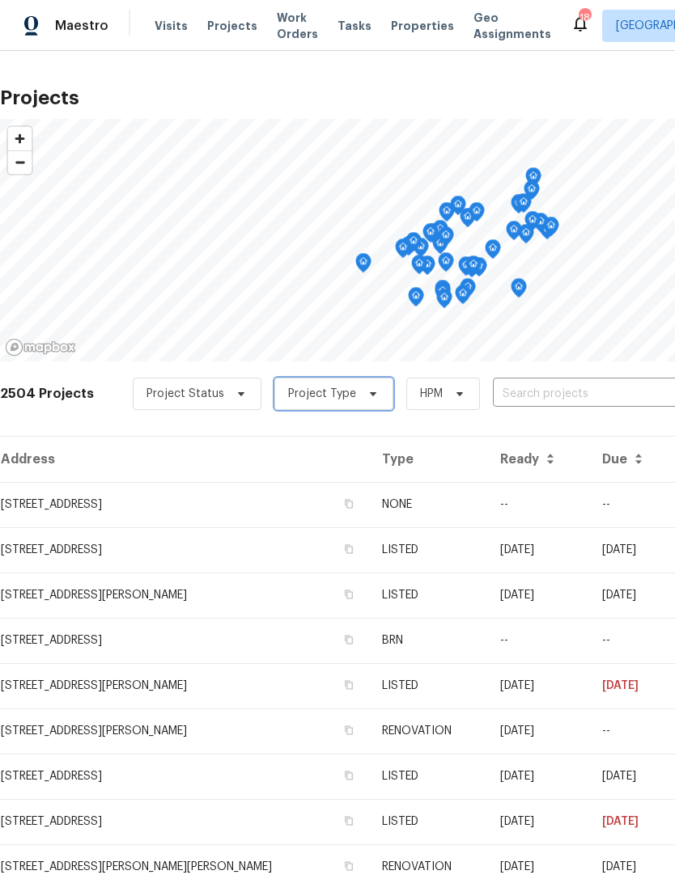
click at [331, 396] on span "Project Type" at bounding box center [322, 394] width 68 height 16
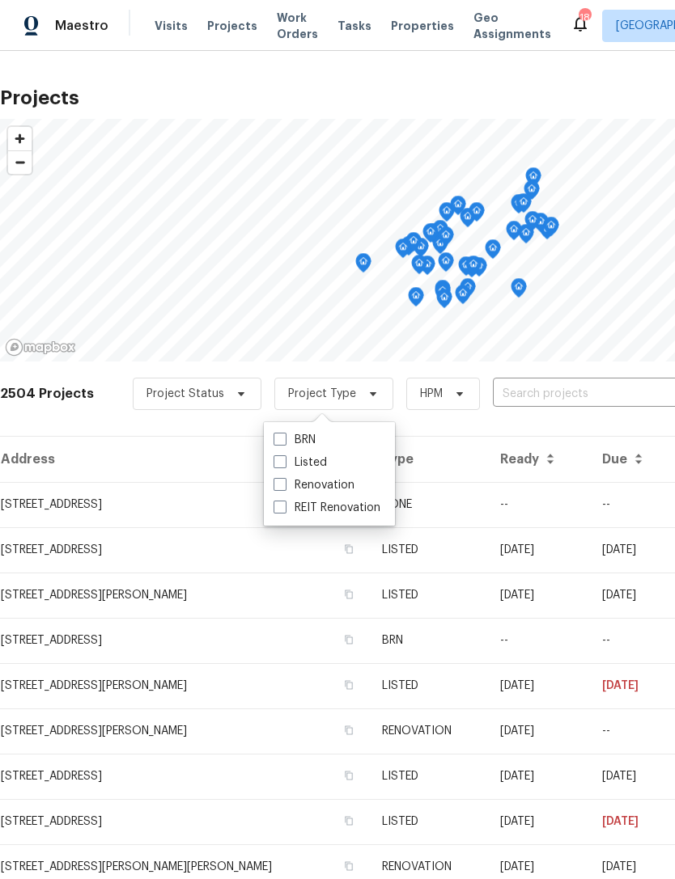
click at [287, 443] on label "BRN" at bounding box center [294, 440] width 42 height 16
click at [284, 443] on input "BRN" at bounding box center [278, 437] width 11 height 11
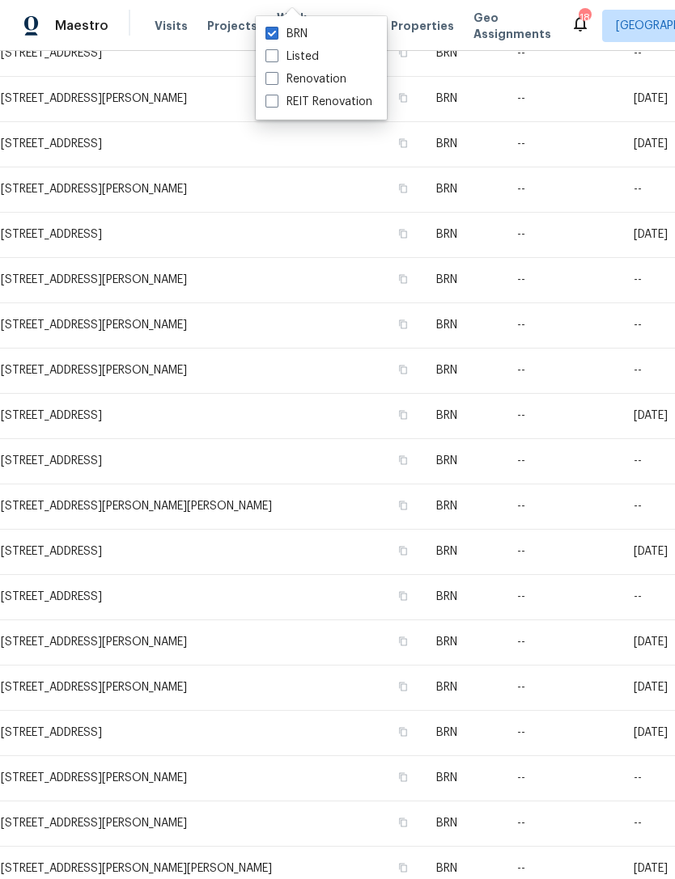
scroll to position [1542, 0]
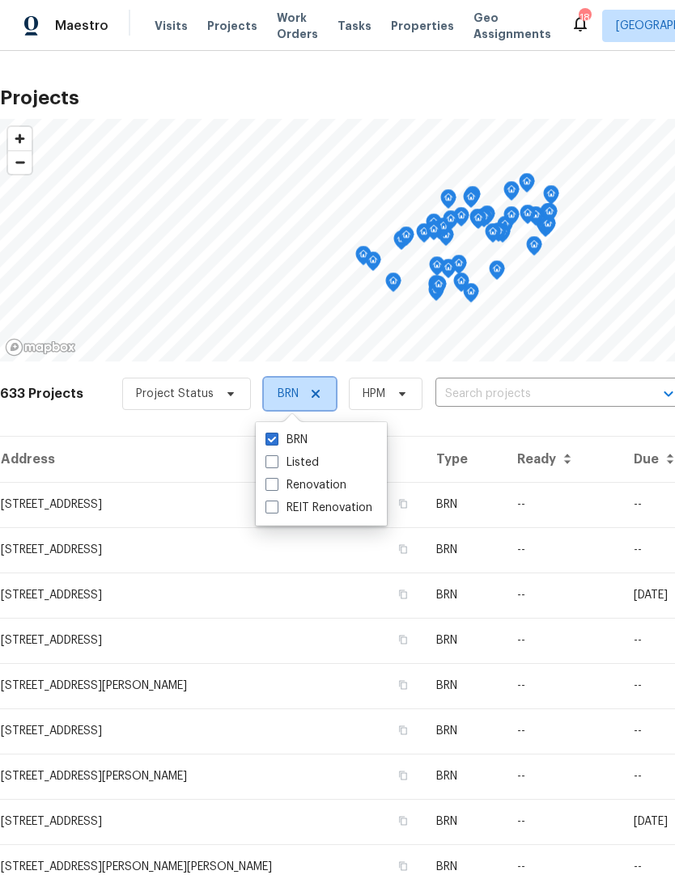
click at [311, 398] on icon at bounding box center [315, 394] width 13 height 13
checkbox input "false"
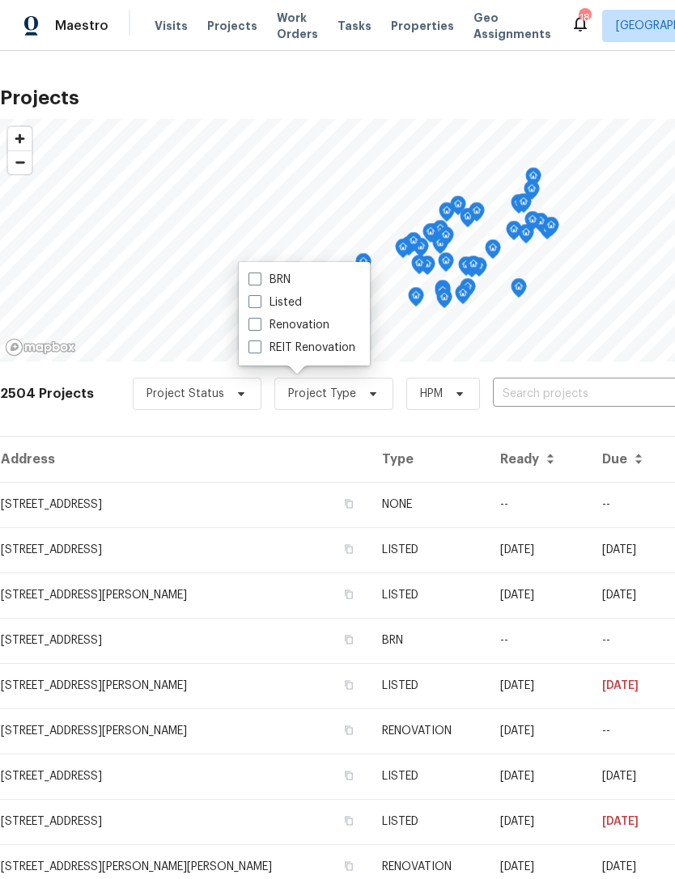
click at [525, 393] on input "text" at bounding box center [585, 394] width 185 height 25
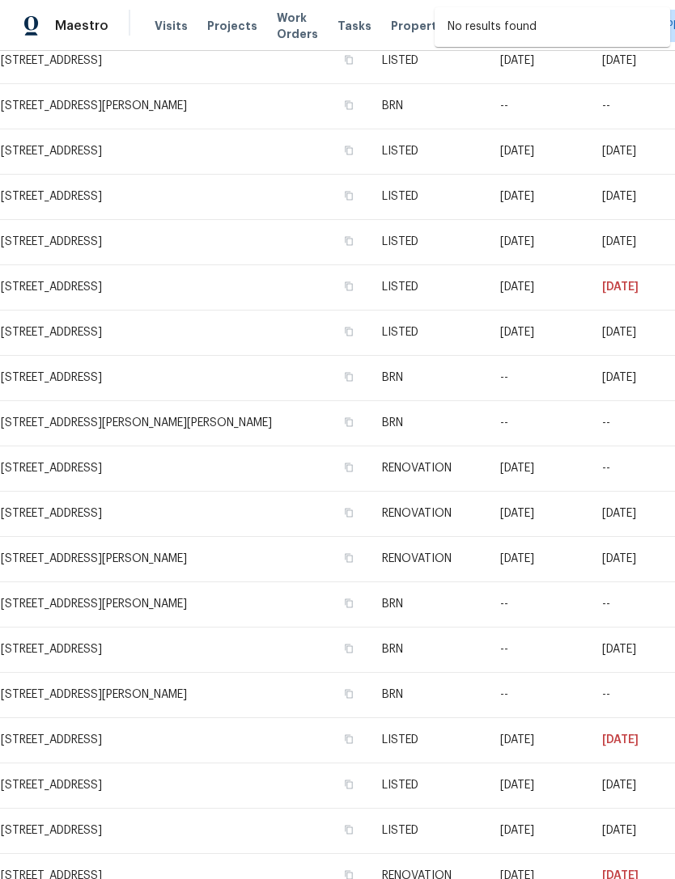
scroll to position [1760, 0]
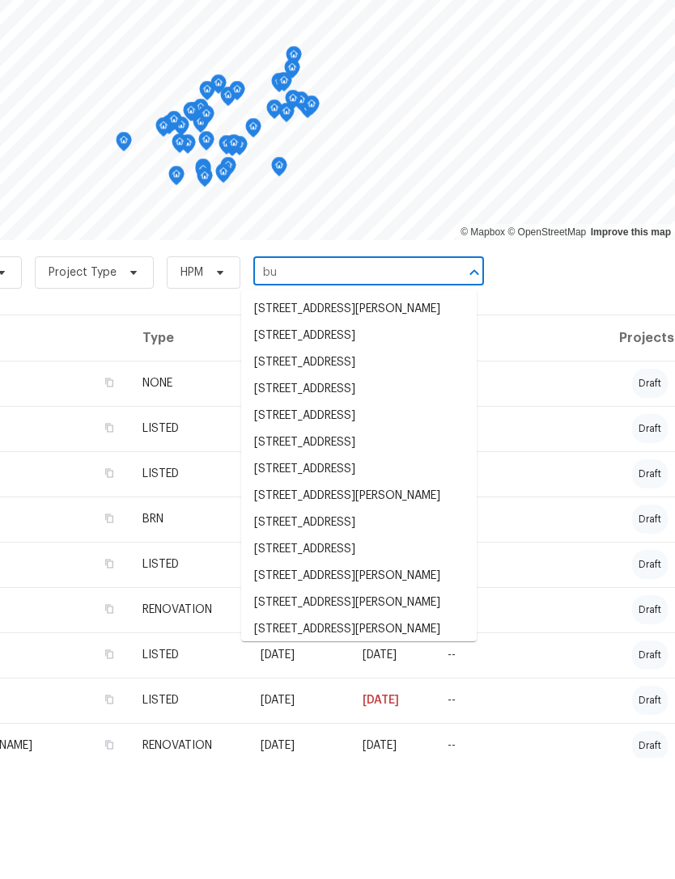
type input "b"
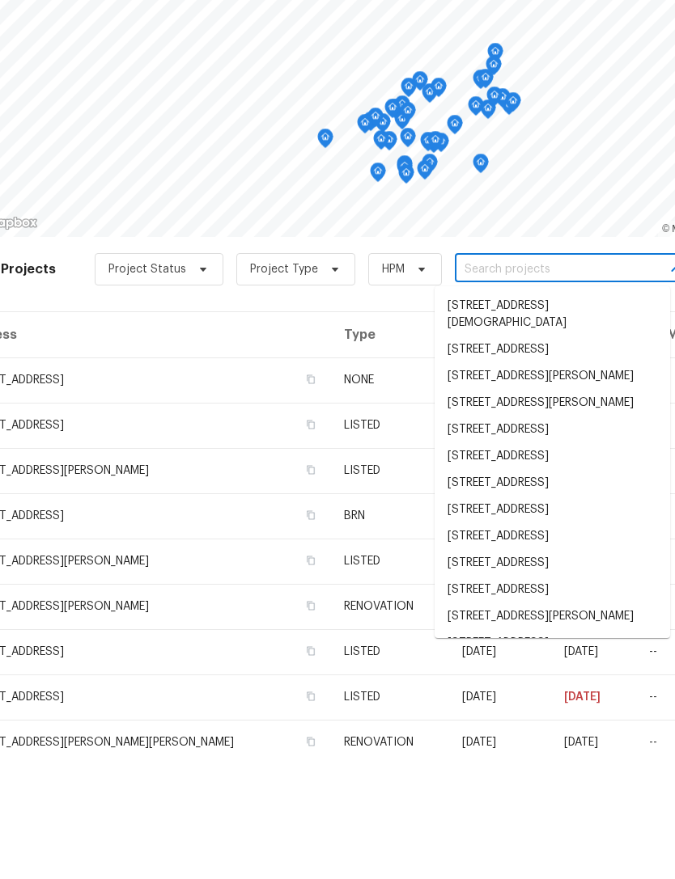
scroll to position [3, 32]
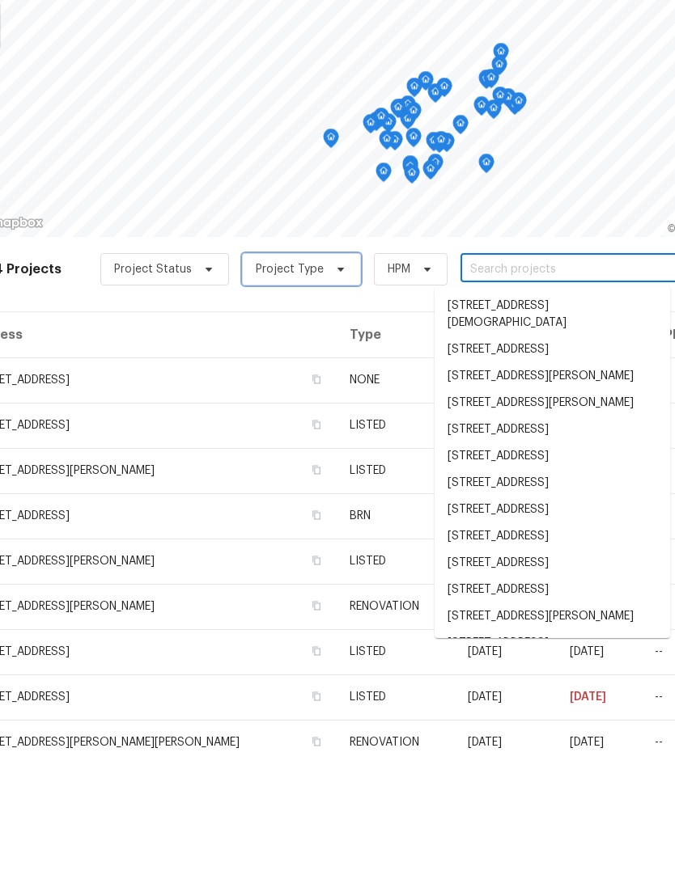
click at [302, 383] on span "Project Type" at bounding box center [290, 391] width 68 height 16
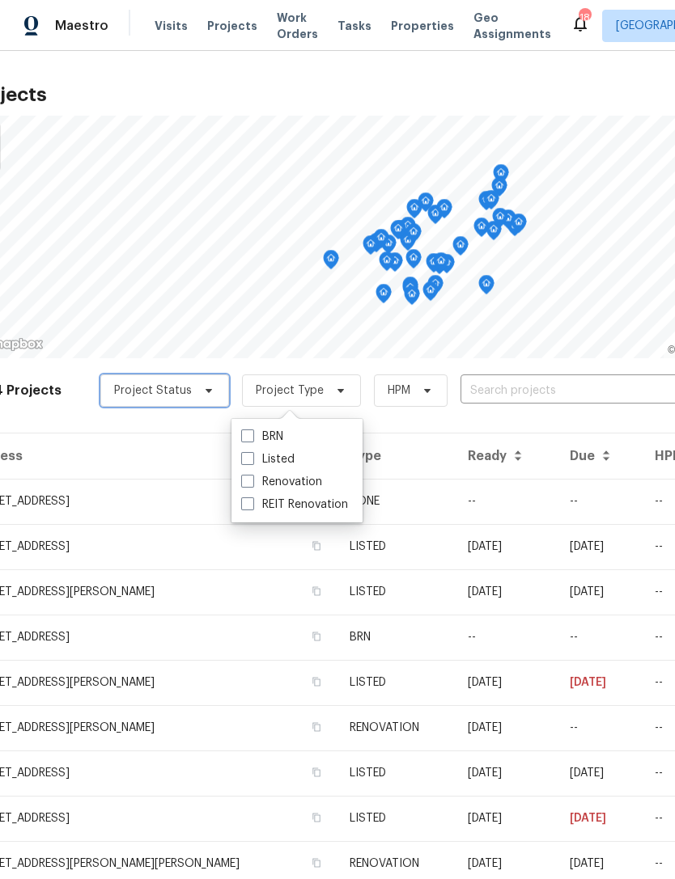
click at [159, 375] on span "Project Status" at bounding box center [164, 391] width 129 height 32
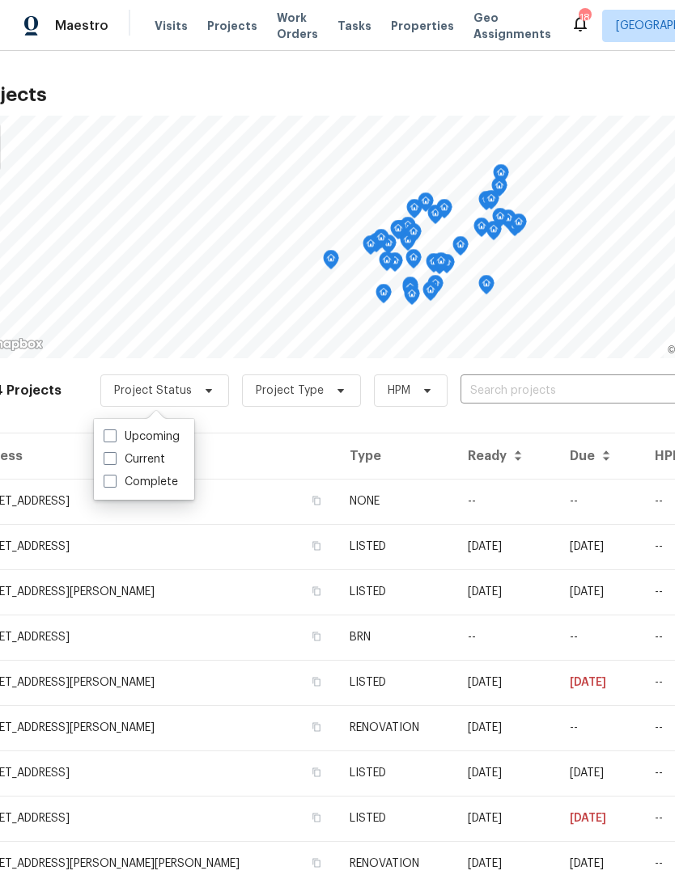
click at [117, 429] on label "Upcoming" at bounding box center [142, 437] width 76 height 16
click at [114, 429] on input "Upcoming" at bounding box center [109, 434] width 11 height 11
checkbox input "true"
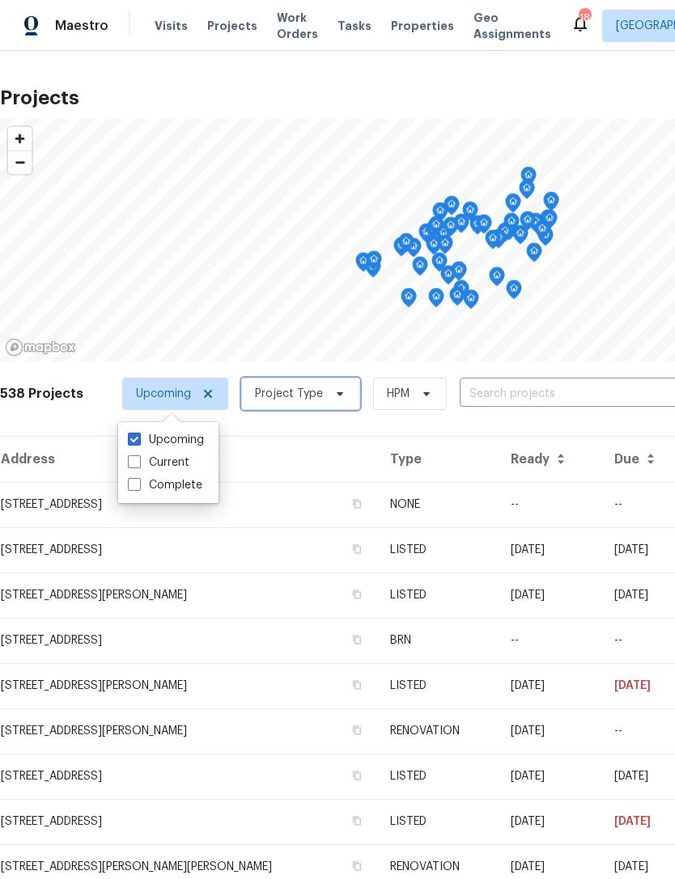
click at [333, 392] on icon at bounding box center [339, 394] width 13 height 13
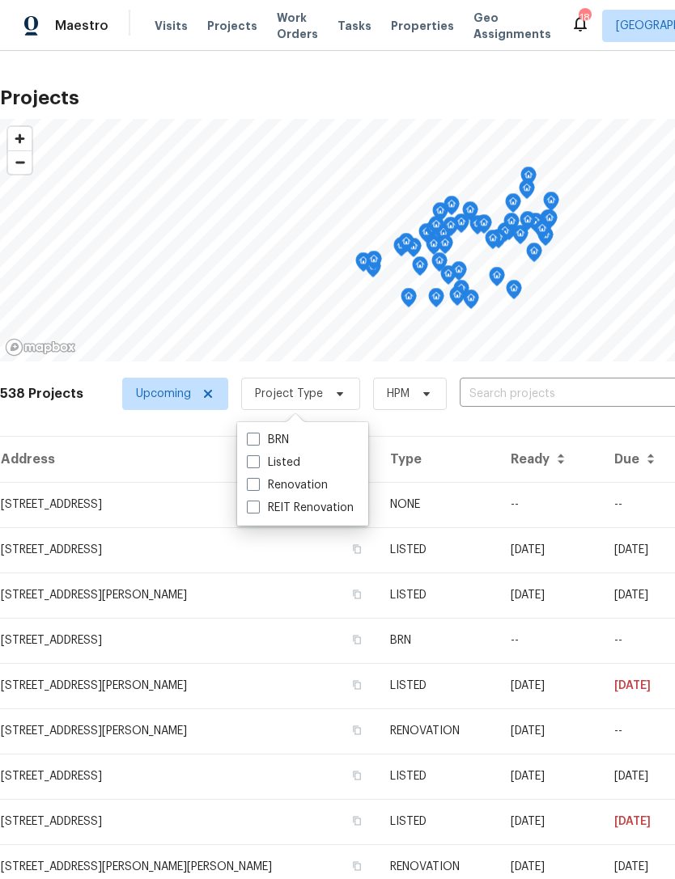
click at [260, 485] on label "Renovation" at bounding box center [287, 485] width 81 height 16
click at [257, 485] on input "Renovation" at bounding box center [252, 482] width 11 height 11
checkbox input "true"
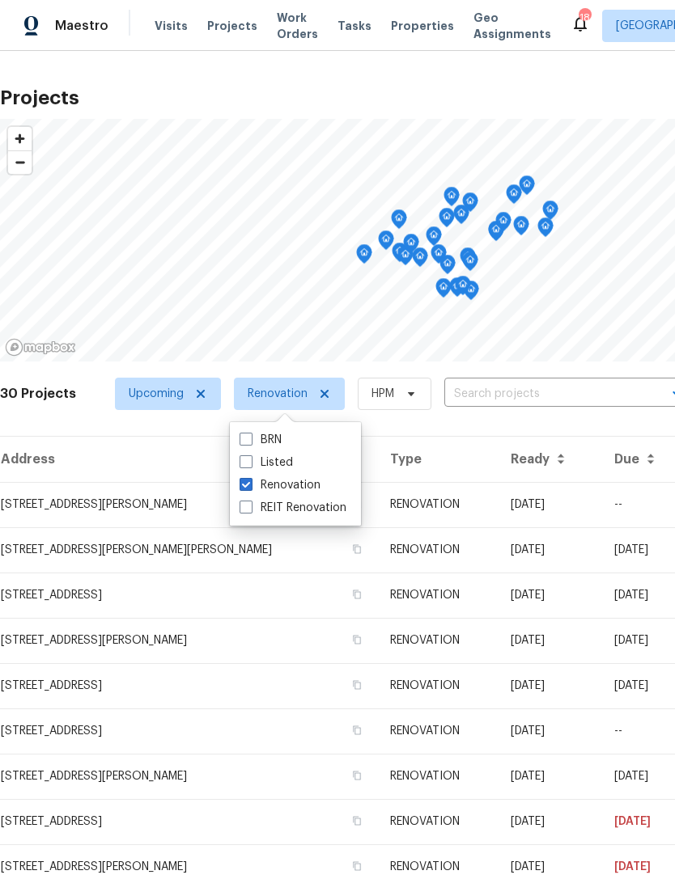
click at [158, 553] on td "[STREET_ADDRESS][PERSON_NAME][PERSON_NAME]" at bounding box center [188, 549] width 377 height 45
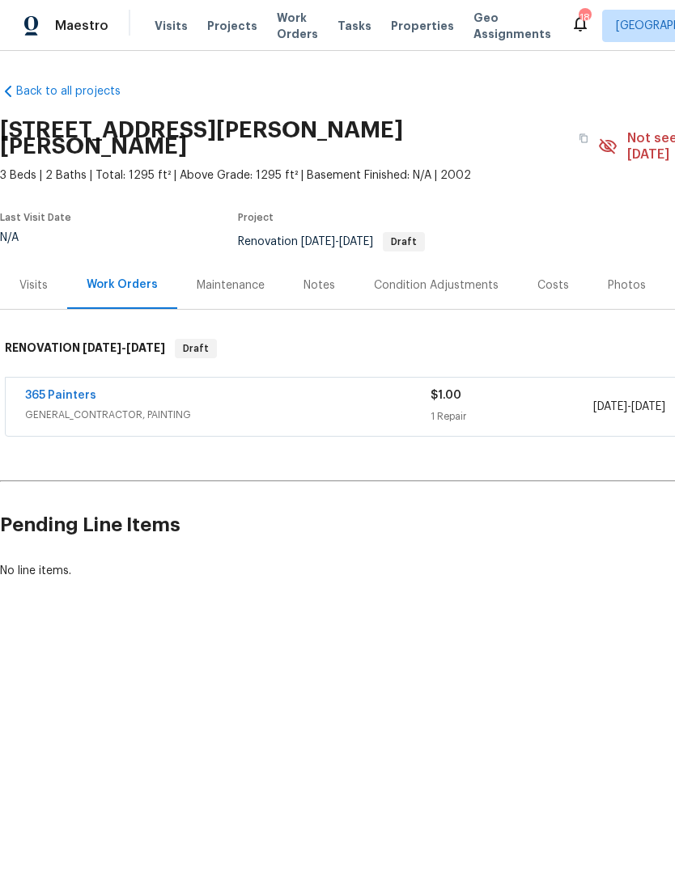
click at [61, 390] on link "365 Painters" at bounding box center [60, 395] width 71 height 11
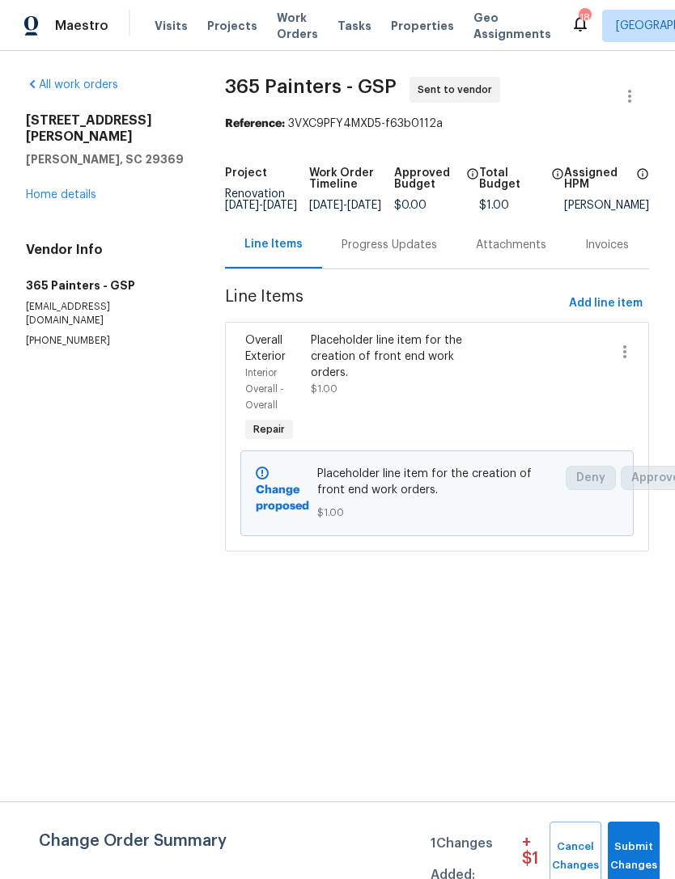
click at [72, 189] on link "Home details" at bounding box center [61, 194] width 70 height 11
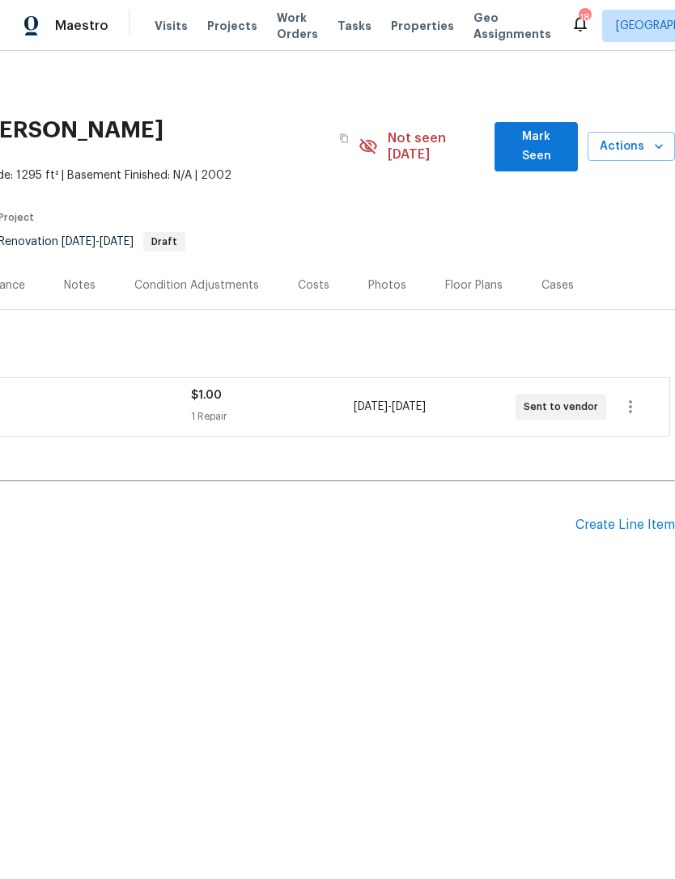
scroll to position [0, 239]
click at [396, 277] on div "Photos" at bounding box center [387, 285] width 38 height 16
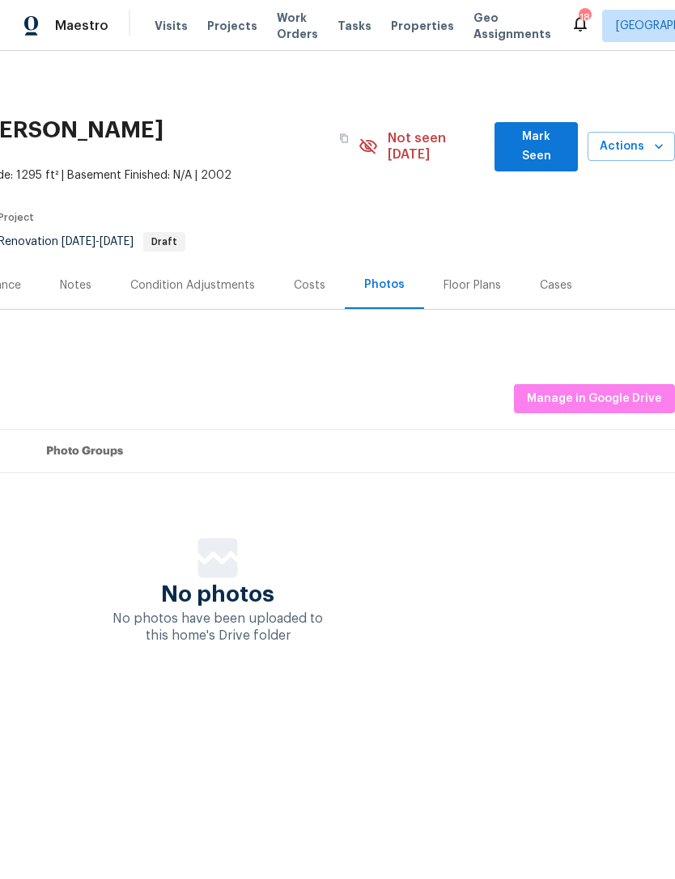
click at [468, 281] on div "Floor Plans" at bounding box center [472, 285] width 96 height 48
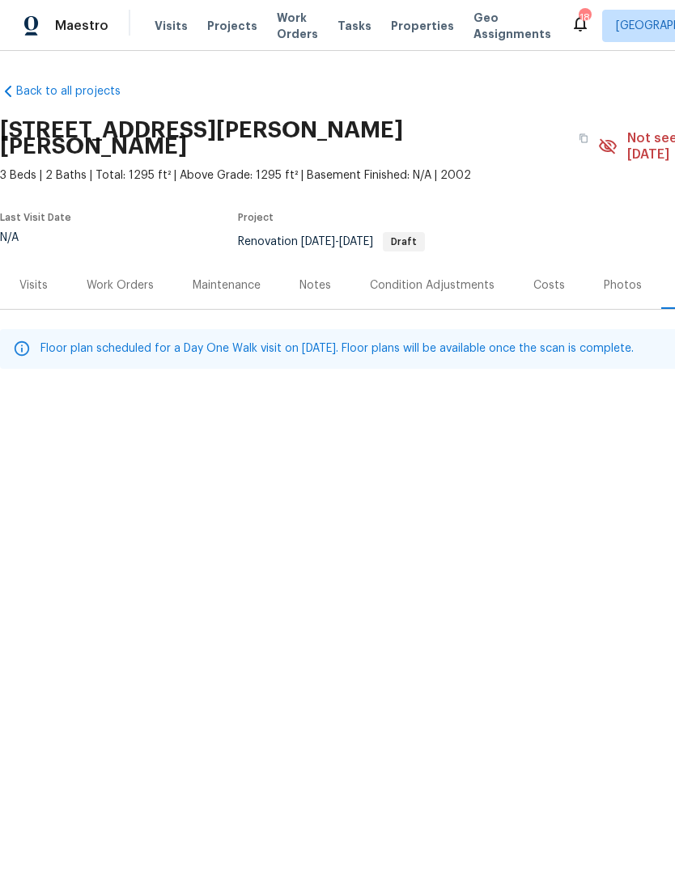
click at [38, 277] on div "Visits" at bounding box center [33, 285] width 28 height 16
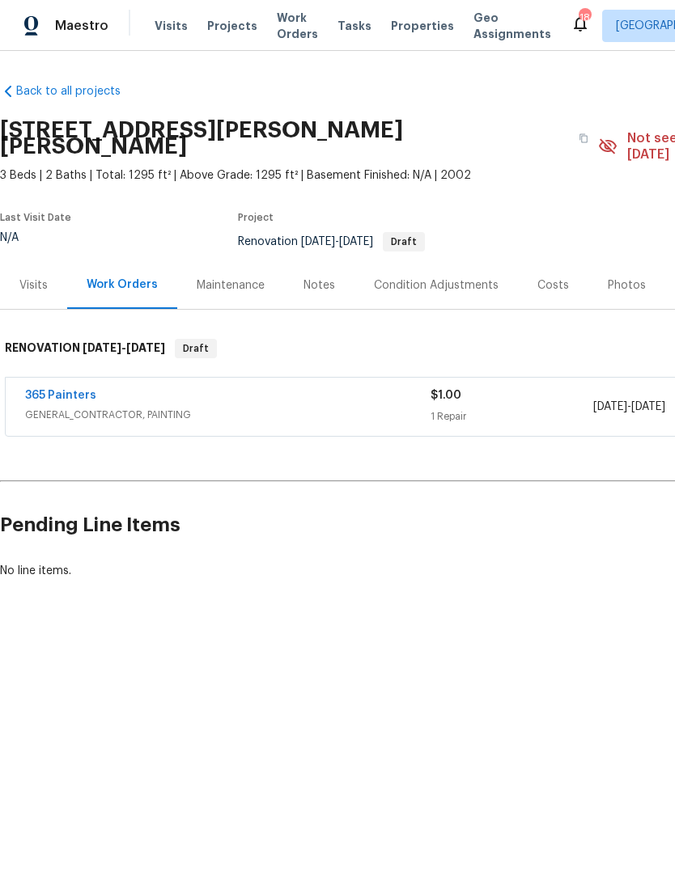
click at [62, 108] on div "Back to all projects [STREET_ADDRESS][PERSON_NAME][PERSON_NAME] 3 Beds | 2 Bath…" at bounding box center [457, 331] width 914 height 522
click at [63, 94] on link "Back to all projects" at bounding box center [77, 91] width 155 height 16
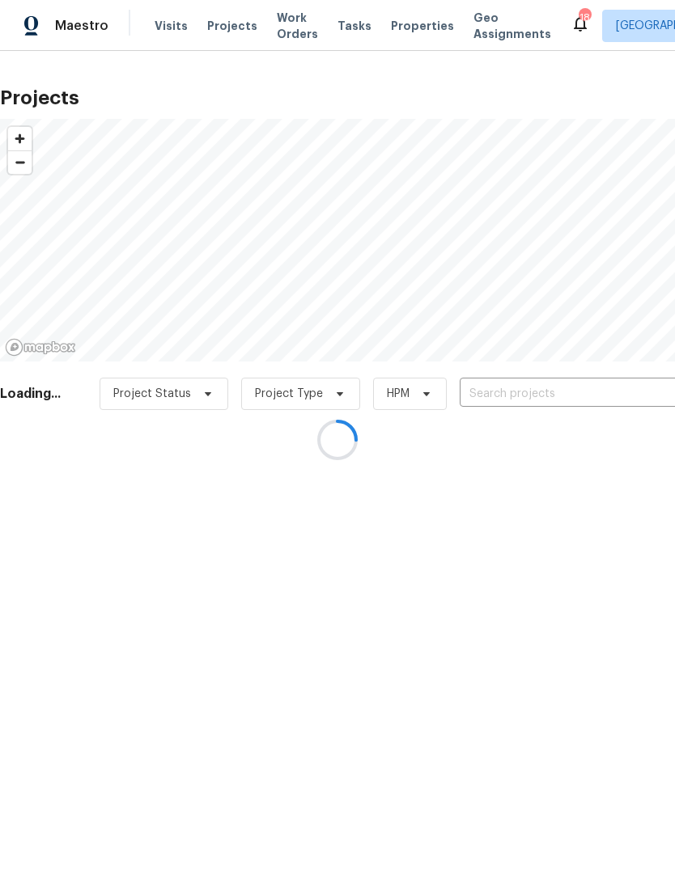
click at [172, 396] on div at bounding box center [337, 439] width 675 height 879
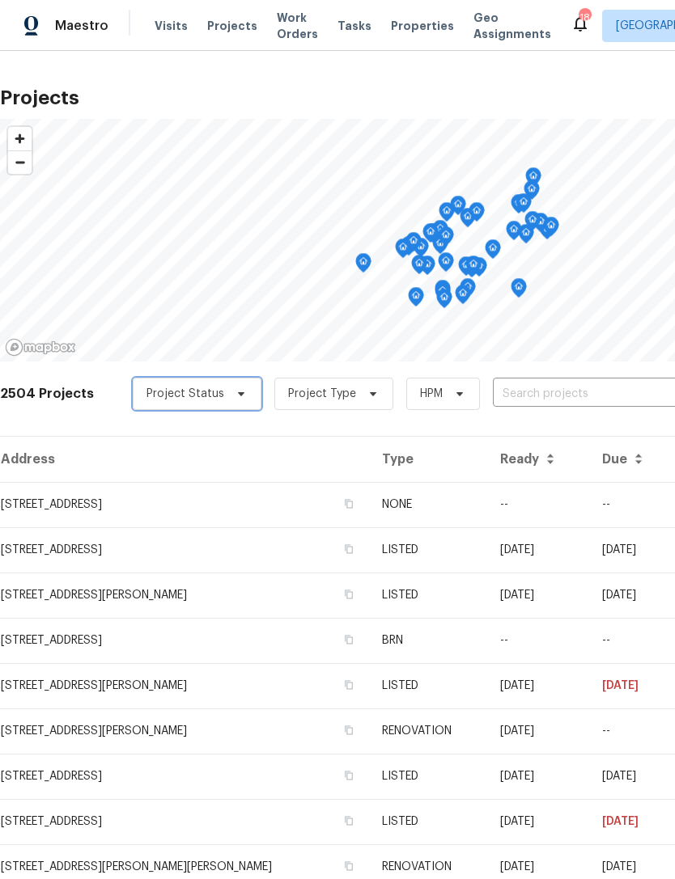
click at [214, 388] on span "Project Status" at bounding box center [185, 394] width 78 height 16
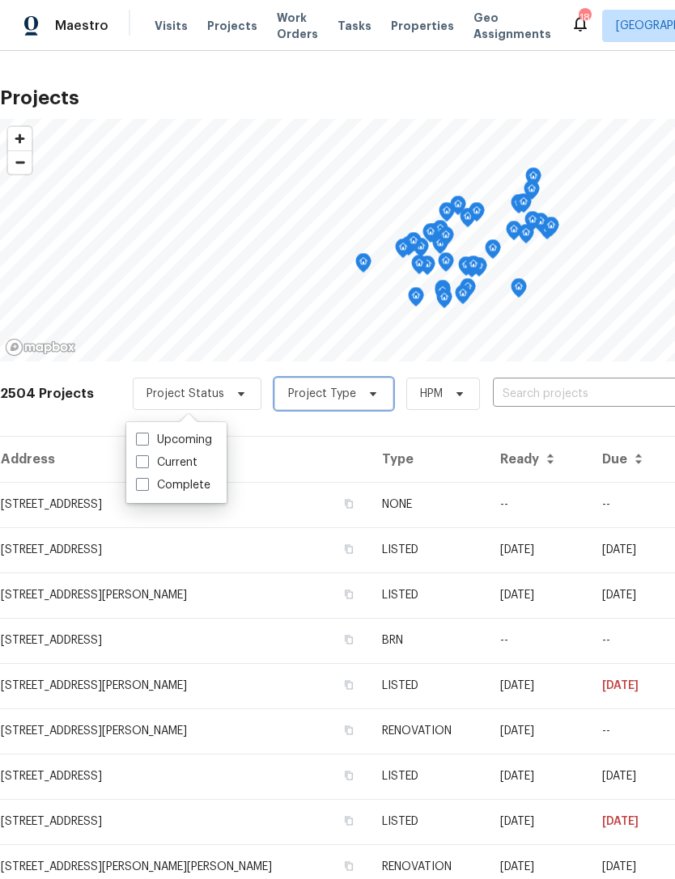
click at [368, 395] on span "Project Type" at bounding box center [333, 394] width 119 height 32
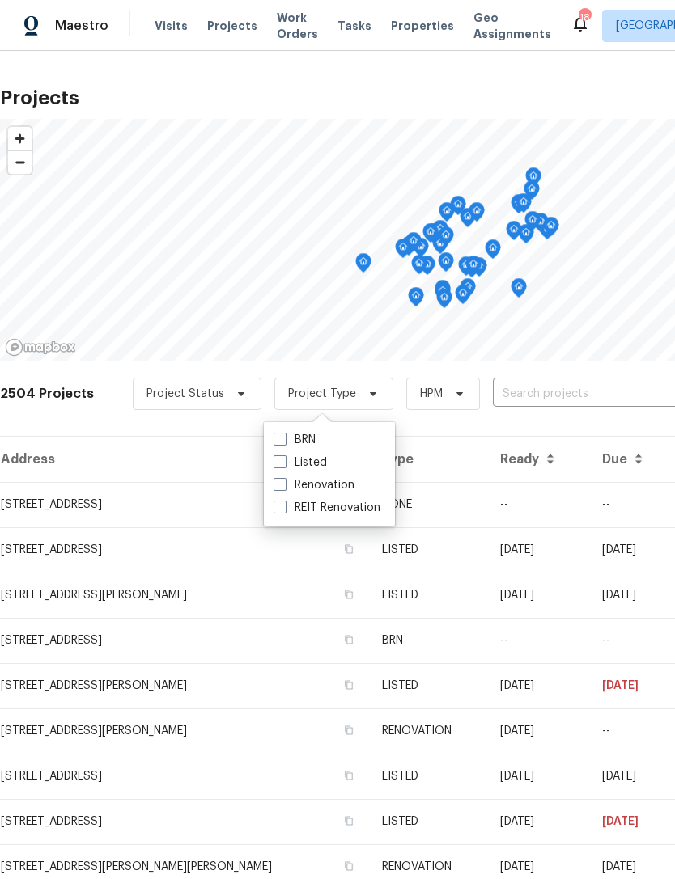
click at [290, 459] on label "Listed" at bounding box center [299, 463] width 53 height 16
click at [284, 459] on input "Listed" at bounding box center [278, 460] width 11 height 11
checkbox input "true"
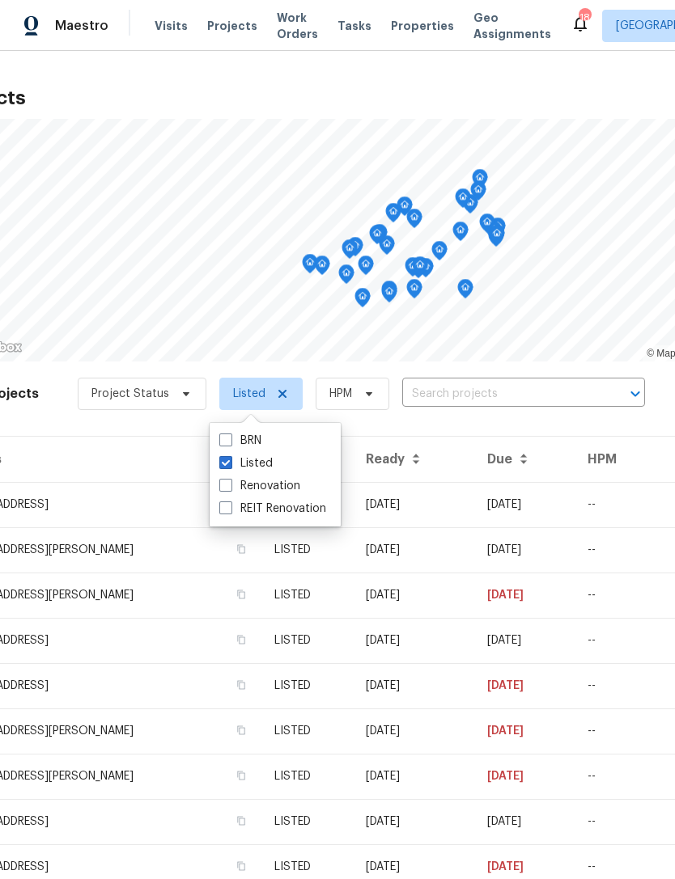
scroll to position [0, 53]
click at [362, 390] on icon at bounding box center [368, 394] width 13 height 13
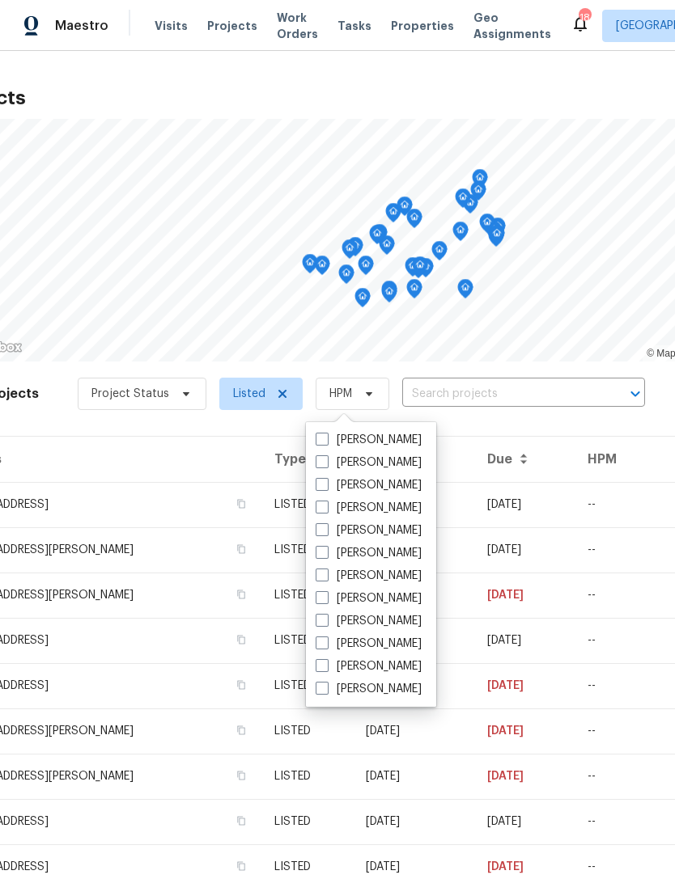
scroll to position [12, 0]
click at [338, 681] on label "William Bynum" at bounding box center [369, 689] width 106 height 16
click at [326, 681] on input "William Bynum" at bounding box center [321, 686] width 11 height 11
checkbox input "true"
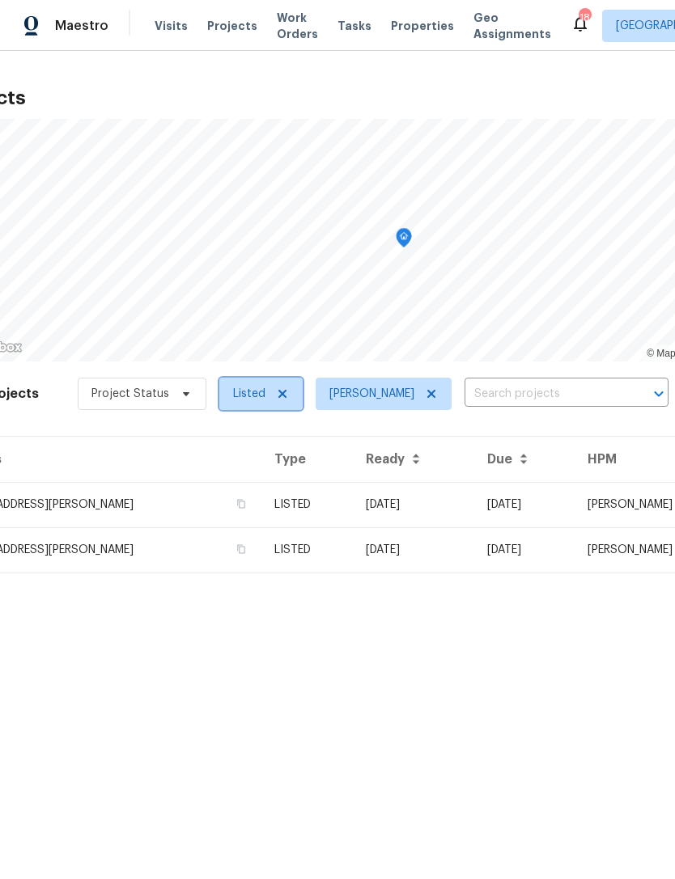
click at [278, 392] on icon at bounding box center [282, 394] width 13 height 13
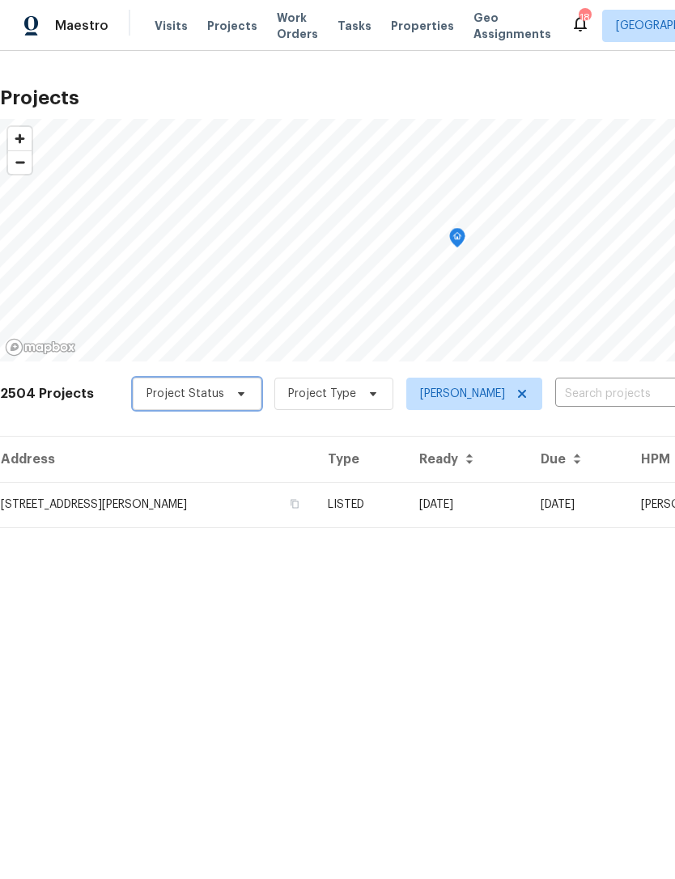
click at [230, 392] on span at bounding box center [239, 394] width 18 height 13
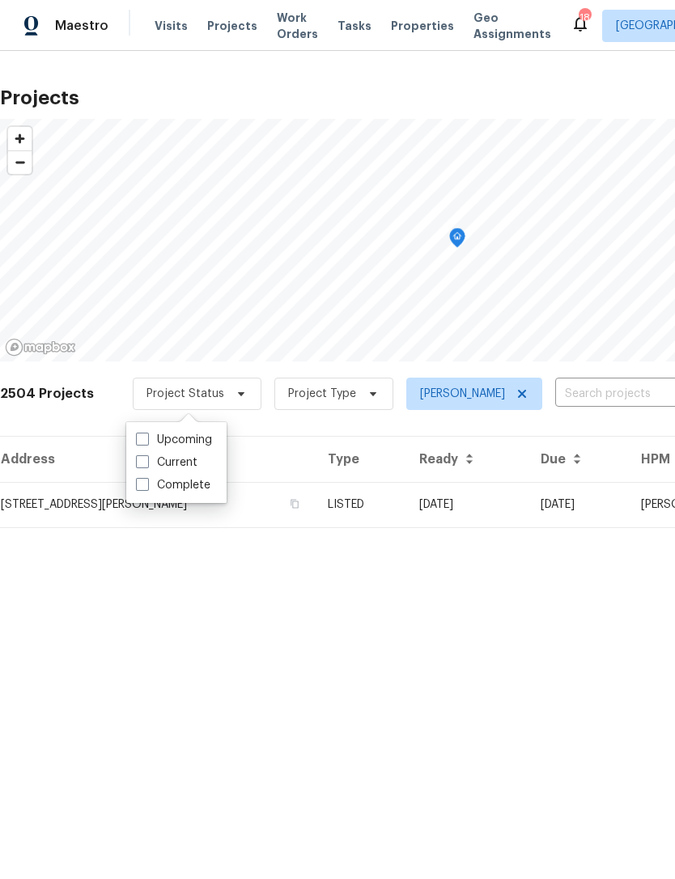
click at [152, 462] on label "Current" at bounding box center [166, 463] width 61 height 16
click at [146, 462] on input "Current" at bounding box center [141, 460] width 11 height 11
checkbox input "true"
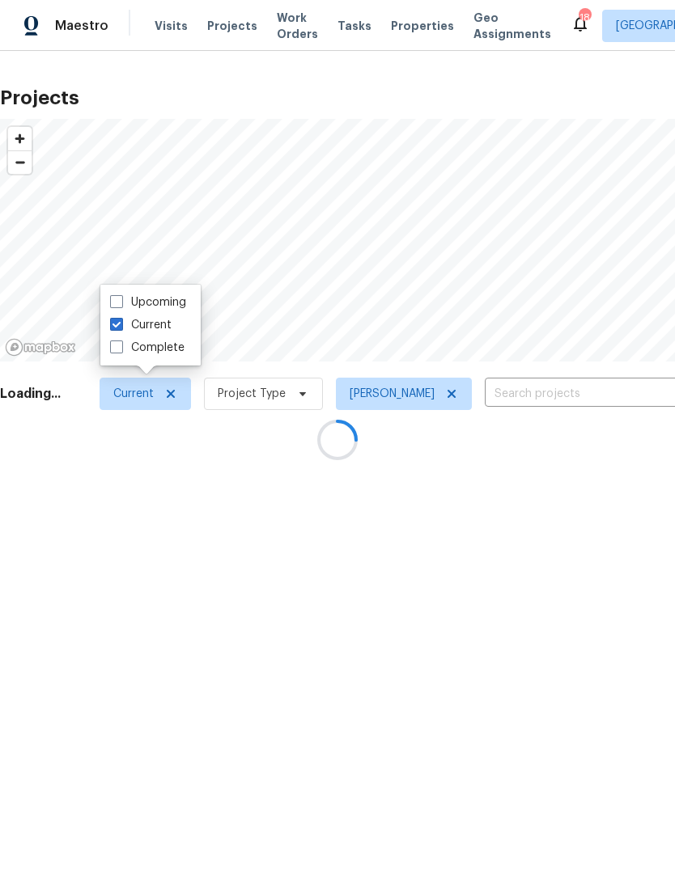
click at [128, 353] on label "Complete" at bounding box center [147, 348] width 74 height 16
click at [121, 350] on input "Complete" at bounding box center [115, 345] width 11 height 11
checkbox input "true"
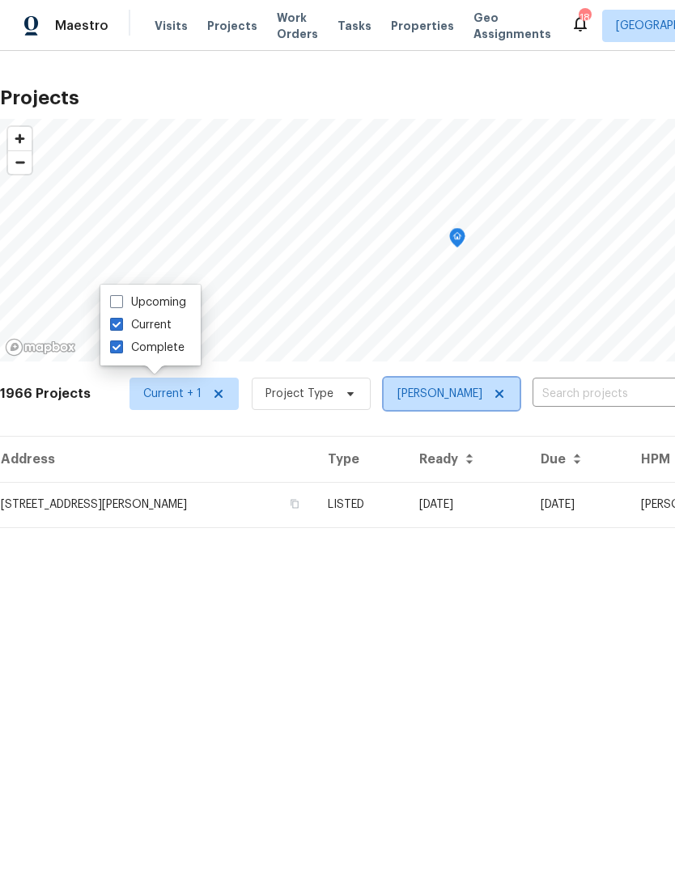
click at [493, 398] on icon at bounding box center [499, 394] width 13 height 13
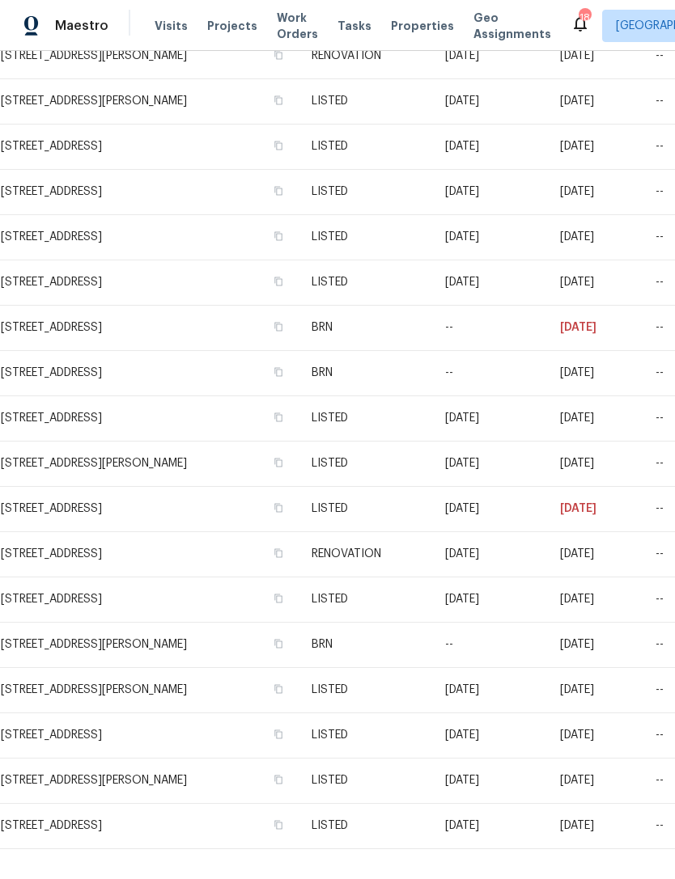
scroll to position [52, 0]
click at [299, 532] on td "917 Garnet Cir, Chesnee, SC 29323" at bounding box center [149, 554] width 299 height 45
